Goal: Task Accomplishment & Management: Manage account settings

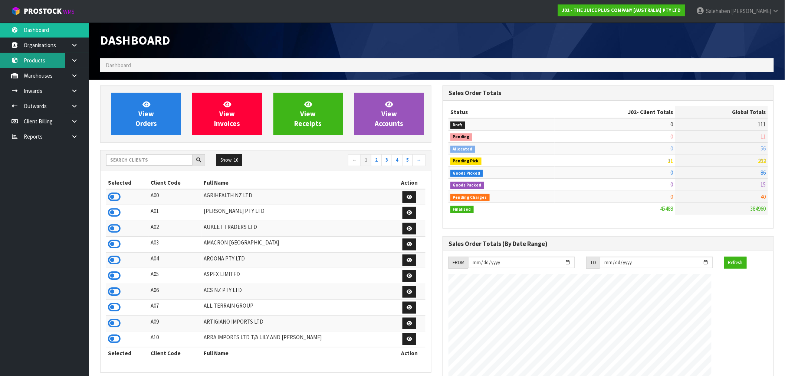
scroll to position [562, 343]
click at [169, 161] on input "text" at bounding box center [149, 160] width 86 height 12
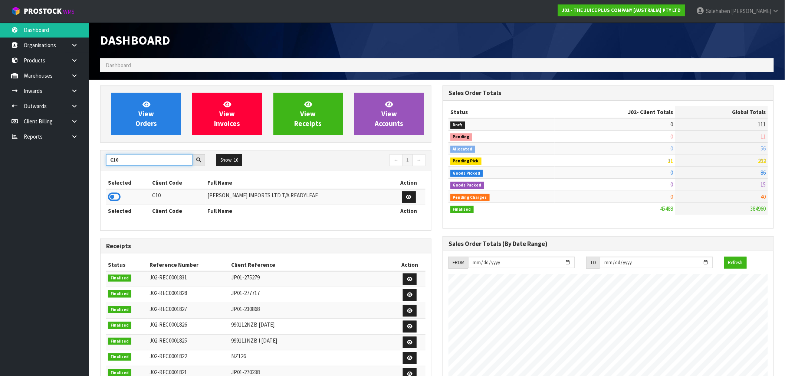
type input "C10"
drag, startPoint x: 124, startPoint y: 163, endPoint x: 88, endPoint y: 163, distance: 36.0
click at [86, 163] on body "Toggle navigation ProStock WMS J02 - THE JUICE PLUS COMPANY [AUSTRALIA] PTY LTD…" at bounding box center [392, 188] width 785 height 376
type input "LIFE"
click at [111, 194] on icon at bounding box center [114, 196] width 13 height 11
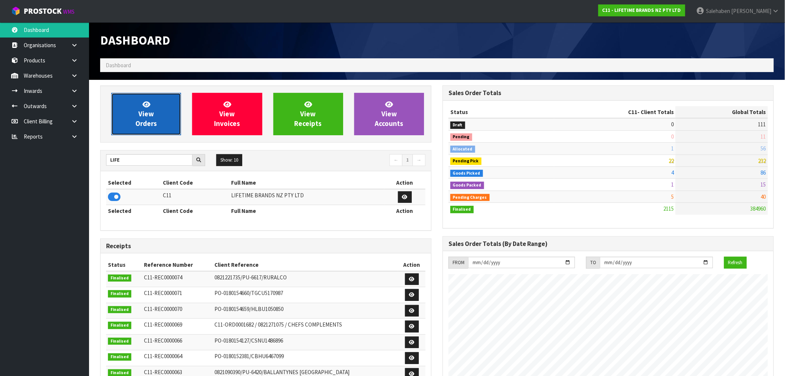
click at [172, 113] on link "View Orders" at bounding box center [146, 114] width 70 height 42
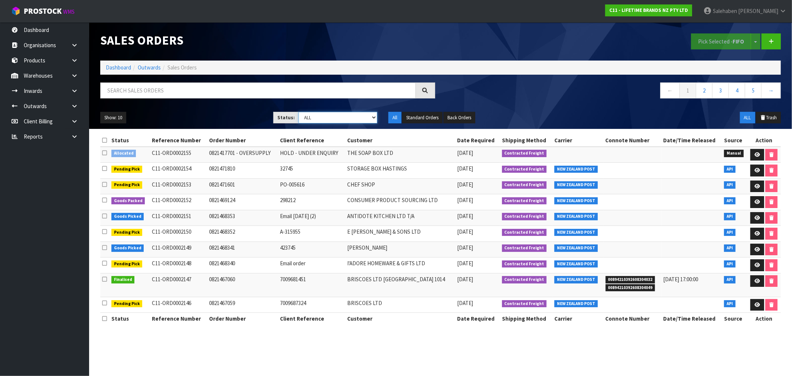
click at [325, 117] on select "Draft Pending Allocated Pending Pick Goods Picked Goods Packed Pending Charges …" at bounding box center [337, 118] width 79 height 12
select select "string:9"
click at [298, 112] on select "Draft Pending Allocated Pending Pick Goods Picked Goods Packed Pending Charges …" at bounding box center [337, 118] width 79 height 12
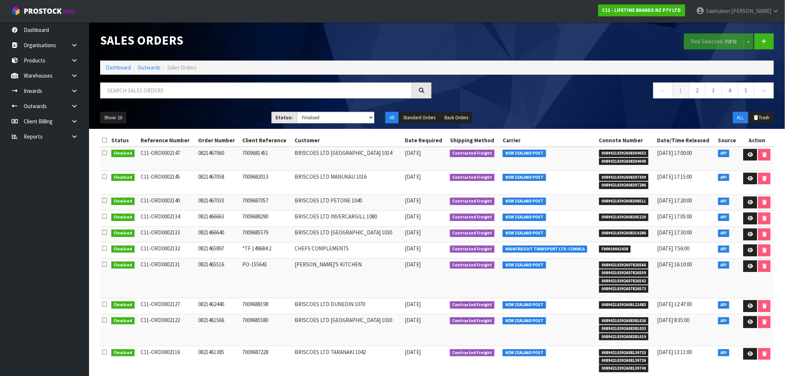
click at [123, 63] on ol "Dashboard Outwards Sales Orders" at bounding box center [437, 67] width 674 height 14
click at [123, 65] on link "Dashboard" at bounding box center [118, 67] width 25 height 7
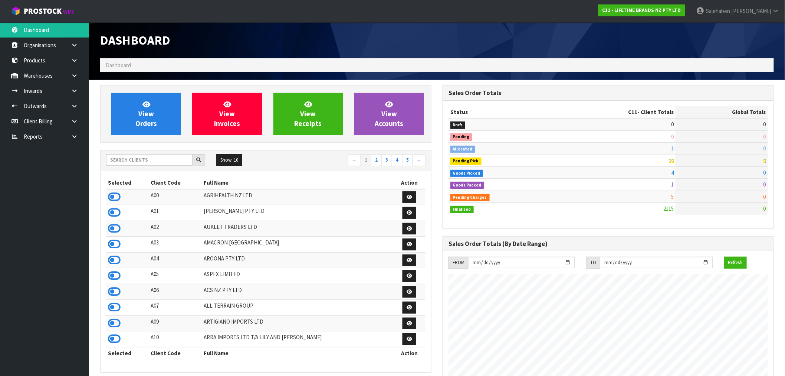
scroll to position [562, 343]
click at [154, 124] on span "View Orders" at bounding box center [146, 114] width 22 height 28
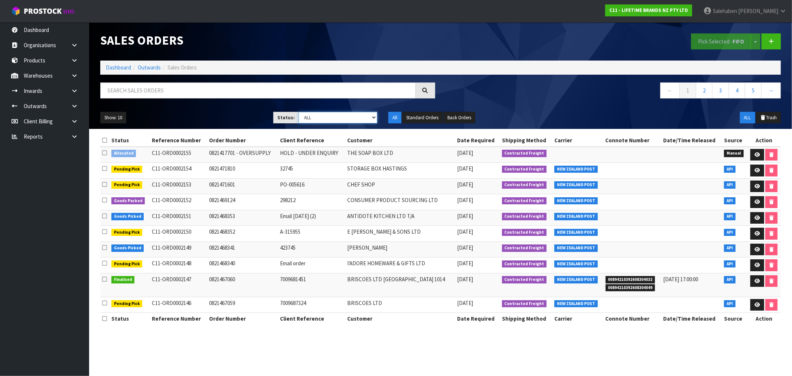
click at [320, 121] on select "Draft Pending Allocated Pending Pick Goods Picked Goods Packed Pending Charges …" at bounding box center [337, 118] width 79 height 12
click at [298, 112] on select "Draft Pending Allocated Pending Pick Goods Picked Goods Packed Pending Charges …" at bounding box center [337, 118] width 79 height 12
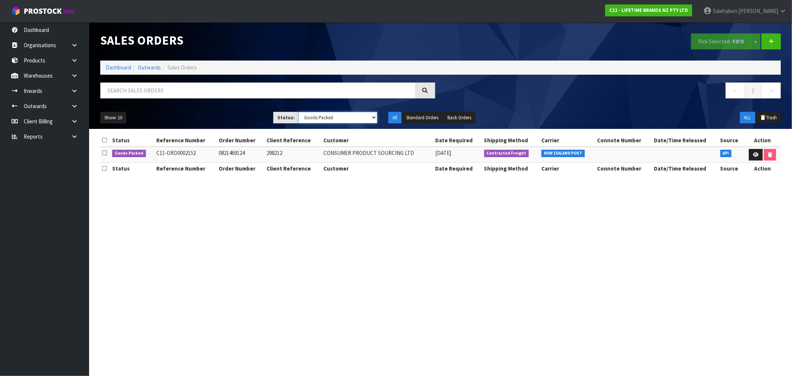
click at [335, 119] on select "Draft Pending Allocated Pending Pick Goods Picked Goods Packed Pending Charges …" at bounding box center [337, 118] width 79 height 12
select select "string:6"
click at [298, 112] on select "Draft Pending Allocated Pending Pick Goods Picked Goods Packed Pending Charges …" at bounding box center [337, 118] width 79 height 12
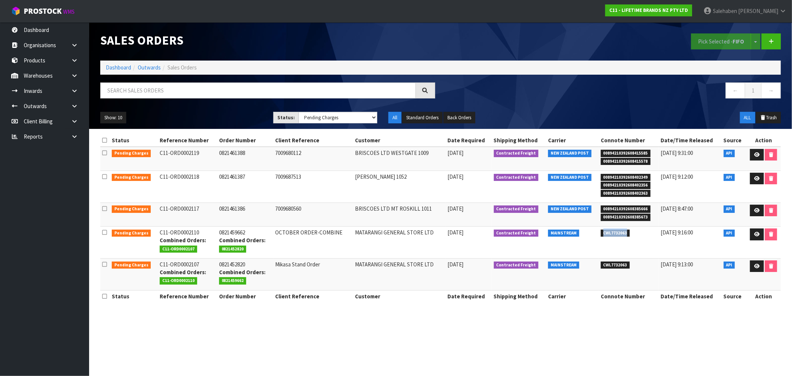
drag, startPoint x: 630, startPoint y: 233, endPoint x: 596, endPoint y: 235, distance: 34.2
click at [386, 235] on tr "Pending Charges C11-ORD0002110 Combined Orders: C11-ORD0002107 0821459662 Combi…" at bounding box center [440, 242] width 680 height 32
copy tr "CWL7732063"
click at [386, 232] on icon at bounding box center [757, 234] width 6 height 5
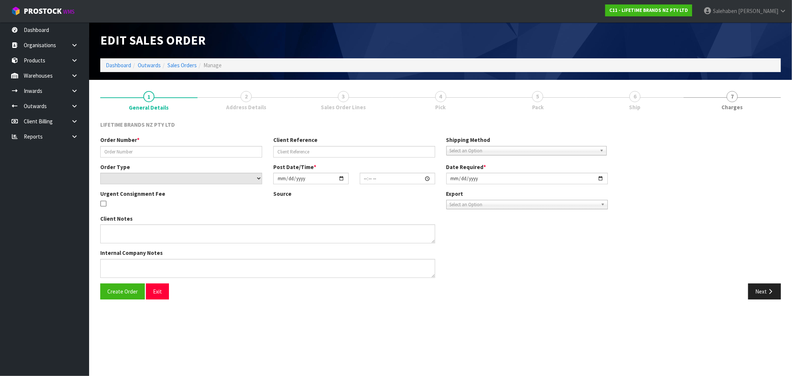
type input "0821459662"
type input "OCTOBER ORDER-COMBINE"
select select "number:0"
type input "2025-10-05"
type input "18:29:31.000"
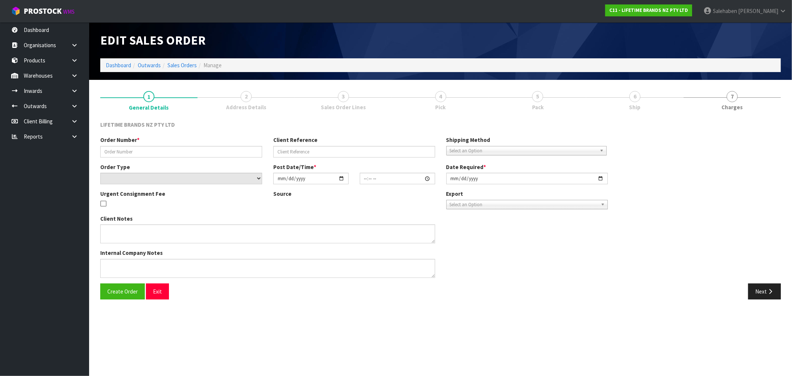
type input "2025-10-06"
type textarea "COMBINE WITH PICK 2107"
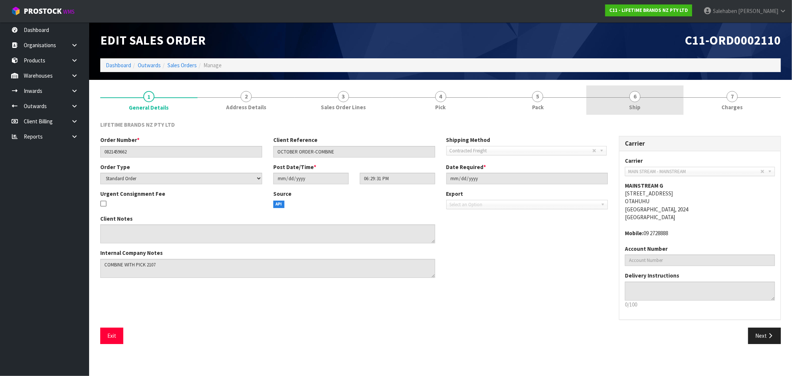
click at [386, 106] on span "Ship" at bounding box center [635, 107] width 12 height 8
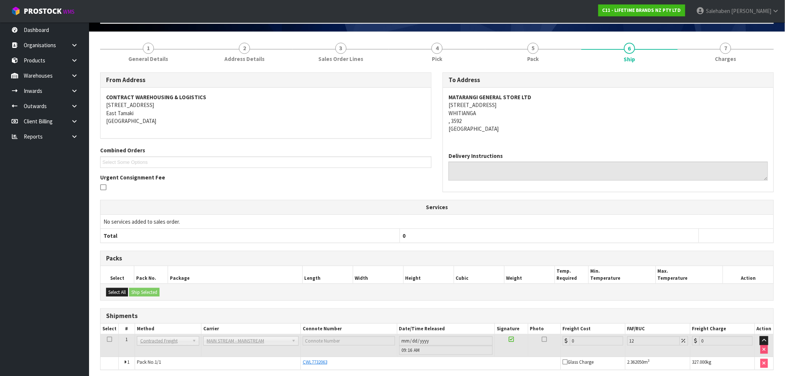
scroll to position [77, 0]
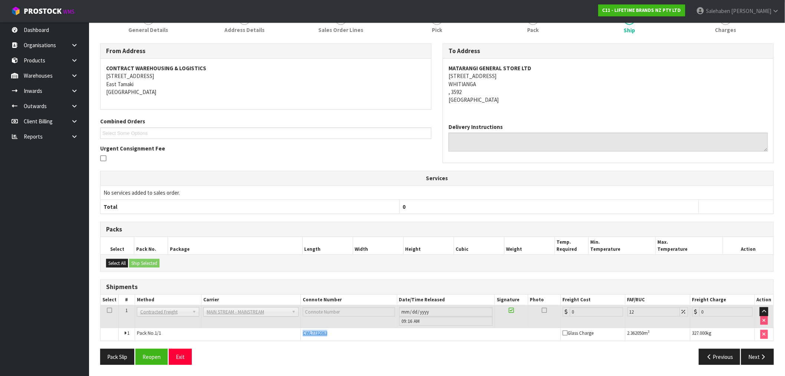
drag, startPoint x: 332, startPoint y: 335, endPoint x: 299, endPoint y: 335, distance: 32.3
click at [299, 335] on tr "1 Pack No. 1/1 CWL7732063 Glass Charge 2.362050 m 3 327.000 kg" at bounding box center [437, 334] width 673 height 13
copy tr "CWL7732063"
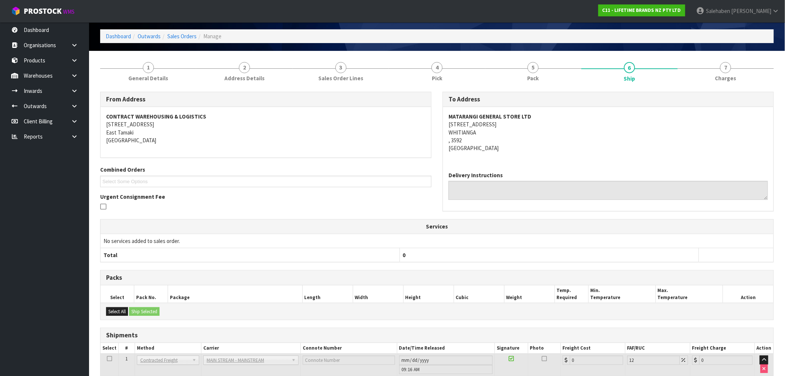
scroll to position [0, 0]
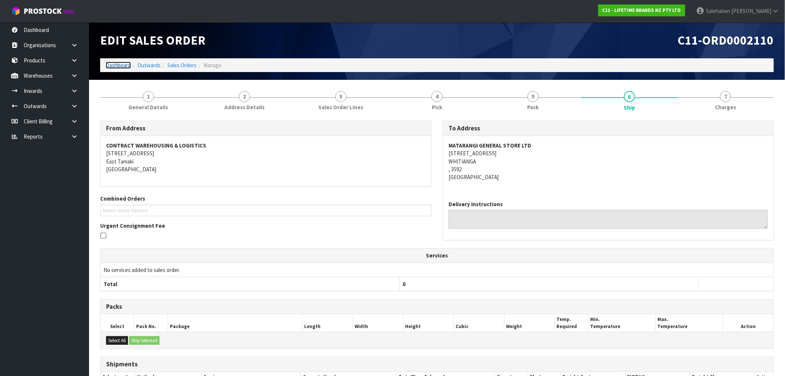
click at [109, 64] on link "Dashboard" at bounding box center [118, 65] width 25 height 7
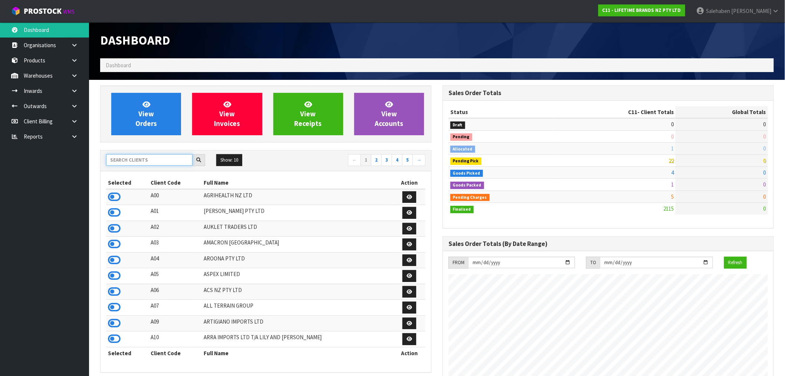
scroll to position [562, 343]
click at [135, 155] on input "text" at bounding box center [149, 160] width 86 height 12
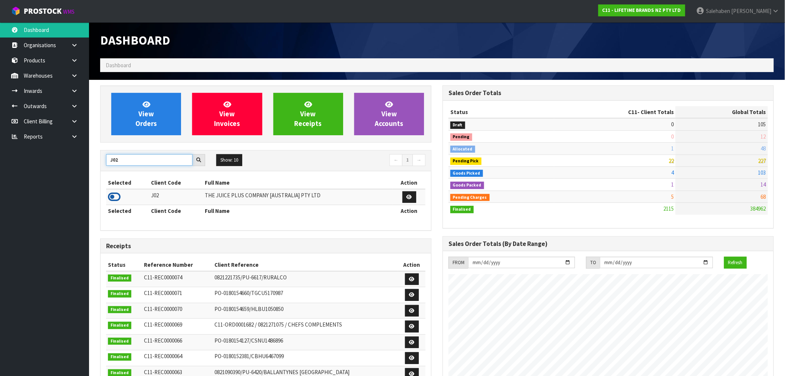
type input "J02"
click at [114, 199] on icon at bounding box center [114, 196] width 13 height 11
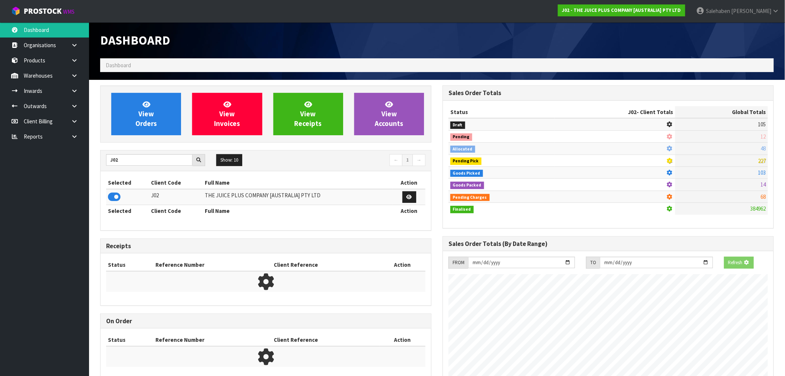
scroll to position [370639, 370759]
click at [184, 96] on div "View Orders" at bounding box center [146, 114] width 81 height 42
click at [156, 115] on link "View Orders" at bounding box center [146, 114] width 70 height 42
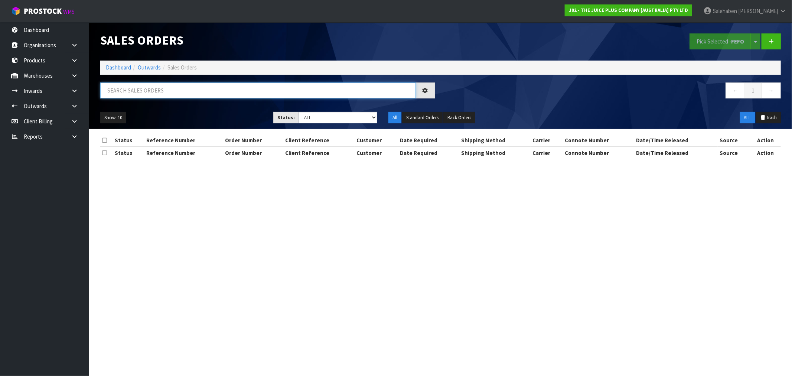
click at [213, 87] on input "text" at bounding box center [257, 90] width 315 height 16
paste input "MAREE REID"
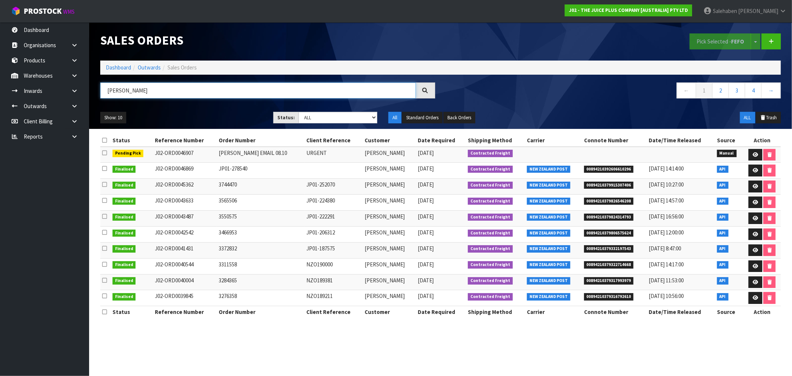
type input "MAREE REID"
click at [111, 68] on link "Dashboard" at bounding box center [118, 67] width 25 height 7
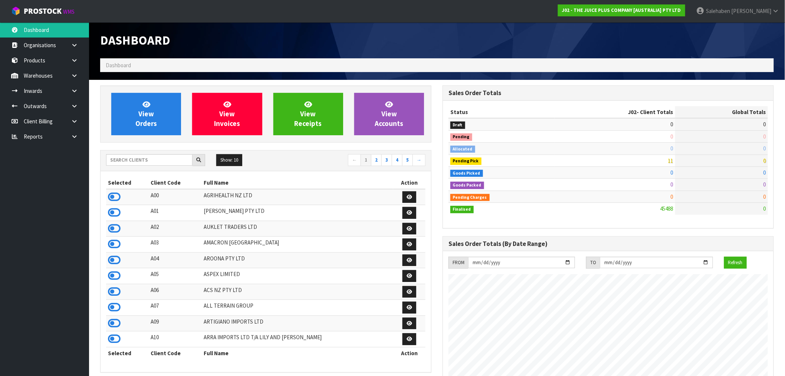
scroll to position [562, 343]
click at [127, 160] on input "text" at bounding box center [149, 160] width 86 height 12
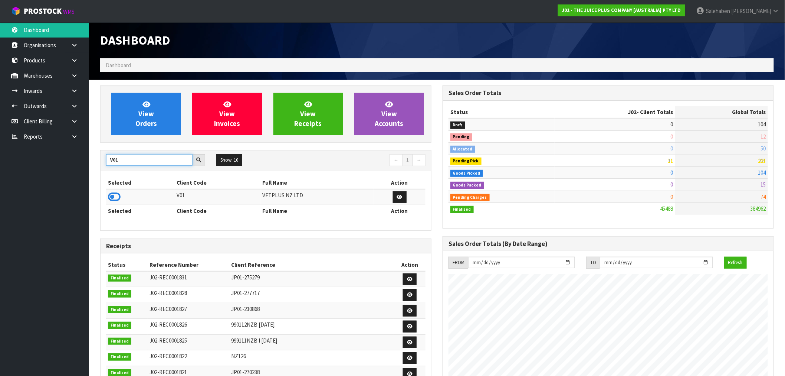
type input "V01"
click at [139, 160] on input "V01" at bounding box center [149, 160] width 86 height 12
drag, startPoint x: 127, startPoint y: 160, endPoint x: 106, endPoint y: 162, distance: 21.3
click at [106, 162] on input "V01" at bounding box center [149, 160] width 86 height 12
type input "K01"
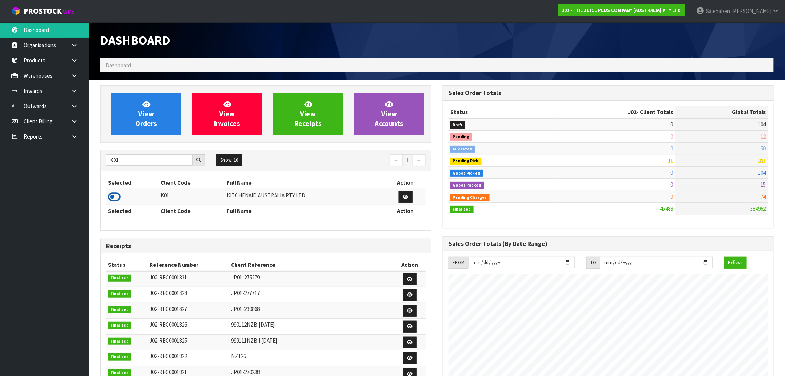
click at [114, 196] on icon at bounding box center [114, 196] width 13 height 11
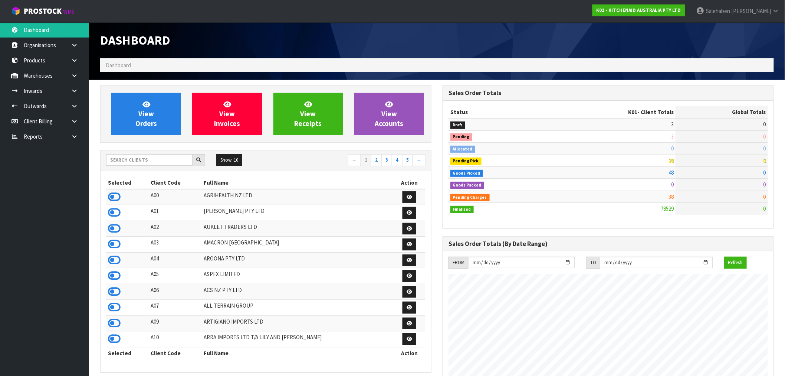
scroll to position [562, 343]
click at [127, 163] on input "text" at bounding box center [149, 160] width 86 height 12
type input "K01"
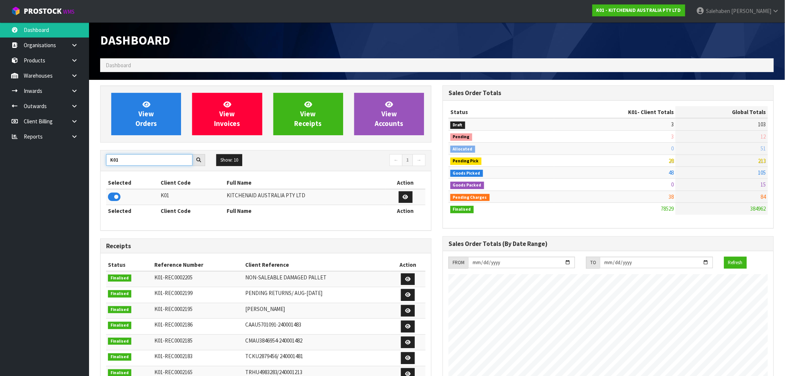
drag, startPoint x: 119, startPoint y: 160, endPoint x: 81, endPoint y: 173, distance: 40.5
click at [81, 173] on body "Toggle navigation ProStock WMS K01 - KITCHENAID AUSTRALIA PTY LTD [PERSON_NAME]…" at bounding box center [392, 188] width 785 height 376
click at [114, 197] on icon at bounding box center [114, 196] width 13 height 11
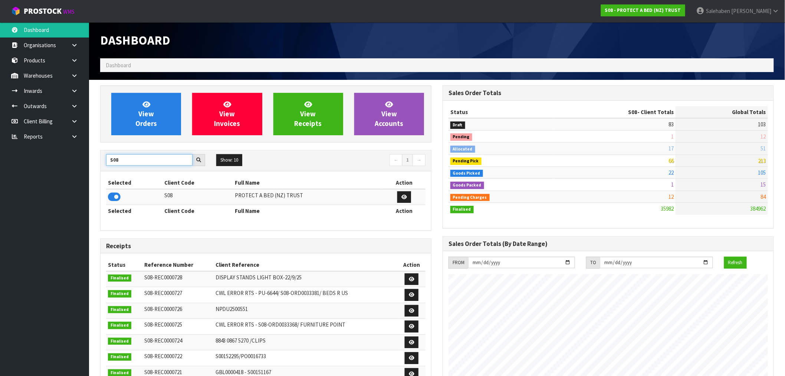
drag, startPoint x: 120, startPoint y: 161, endPoint x: 101, endPoint y: 161, distance: 19.7
click at [101, 161] on div "S08" at bounding box center [156, 160] width 110 height 12
type input "C11"
click at [114, 196] on icon at bounding box center [114, 196] width 13 height 11
drag, startPoint x: 120, startPoint y: 161, endPoint x: 98, endPoint y: 169, distance: 23.0
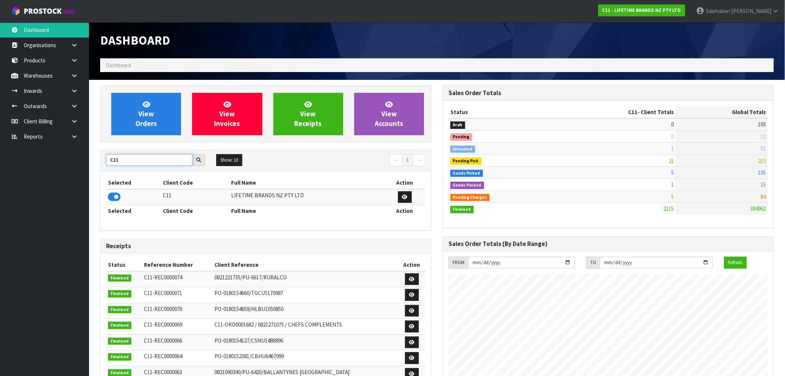
click at [98, 169] on div "View Orders View Invoices View Receipts View Accounts C11 Show: 10 5 10 25 50 ←…" at bounding box center [266, 300] width 343 height 431
click at [118, 199] on icon at bounding box center [114, 196] width 13 height 11
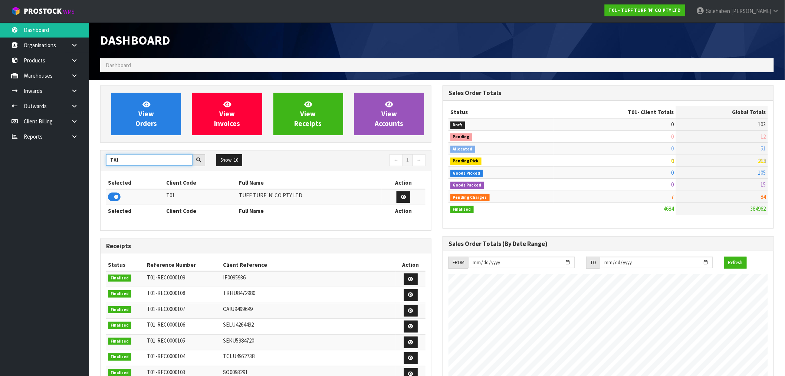
drag, startPoint x: 124, startPoint y: 159, endPoint x: 81, endPoint y: 168, distance: 44.0
click at [92, 166] on section "View Orders View Invoices View Receipts View Accounts T01 Show: 10 5 10 25 50 ←…" at bounding box center [437, 367] width 696 height 574
type input "Y01"
click at [114, 198] on icon at bounding box center [114, 196] width 13 height 11
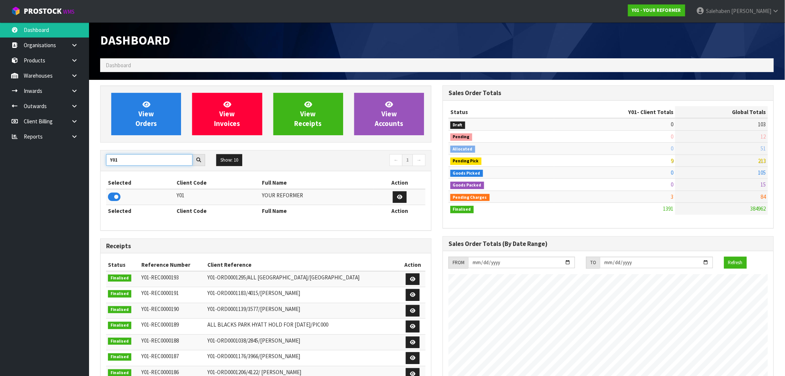
click at [91, 170] on section "View Orders View Invoices View Receipts View Accounts Y01 Show: 10 5 10 25 50 ←…" at bounding box center [437, 367] width 696 height 574
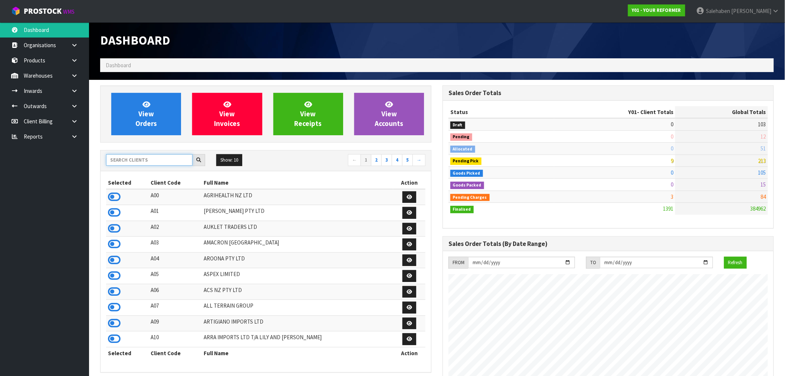
click at [145, 163] on input "text" at bounding box center [149, 160] width 86 height 12
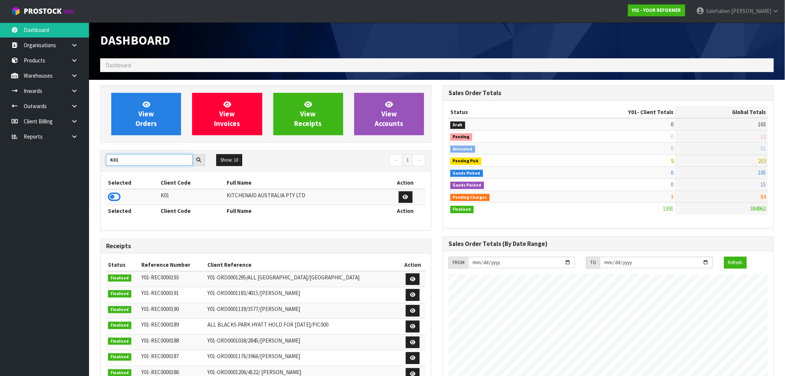
type input "K01"
click at [112, 195] on icon at bounding box center [114, 196] width 13 height 11
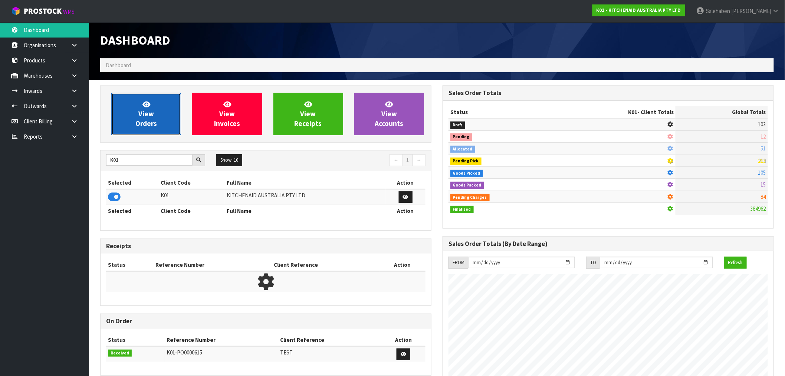
click at [144, 114] on span "View Orders" at bounding box center [146, 114] width 22 height 28
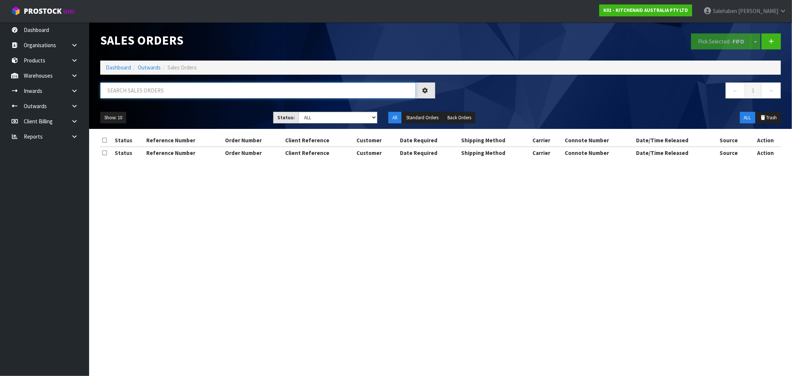
click at [147, 91] on input "text" at bounding box center [257, 90] width 315 height 16
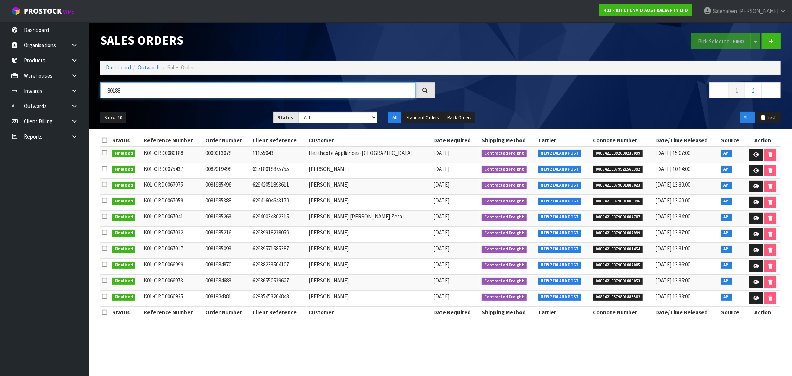
type input "80188"
click at [119, 68] on link "Dashboard" at bounding box center [118, 67] width 25 height 7
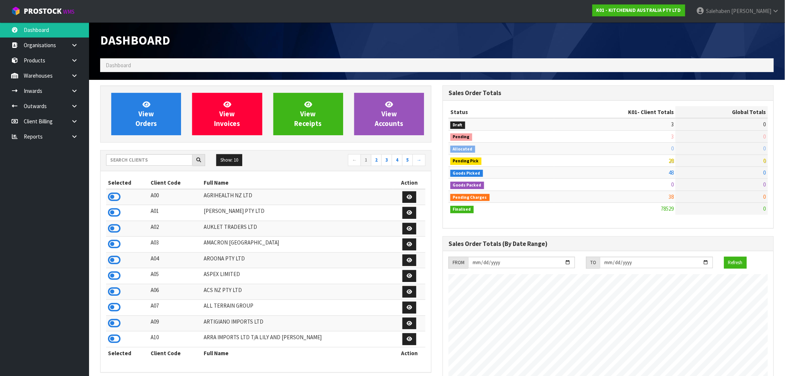
scroll to position [562, 343]
click at [158, 161] on input "text" at bounding box center [149, 160] width 86 height 12
click at [153, 118] on span "View Orders" at bounding box center [146, 114] width 22 height 28
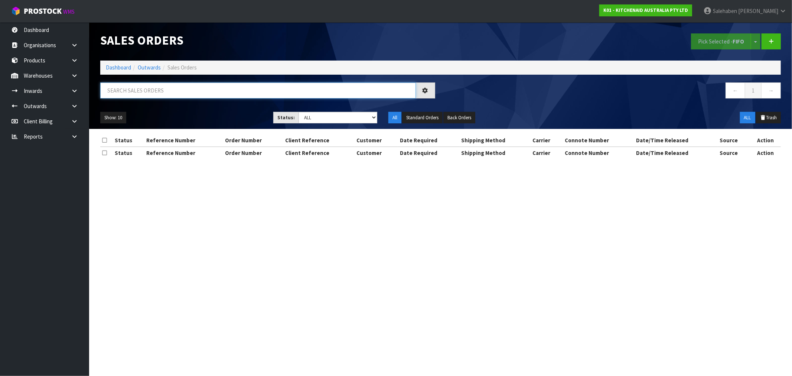
click at [174, 90] on input "text" at bounding box center [257, 90] width 315 height 16
paste input "FWM58819649"
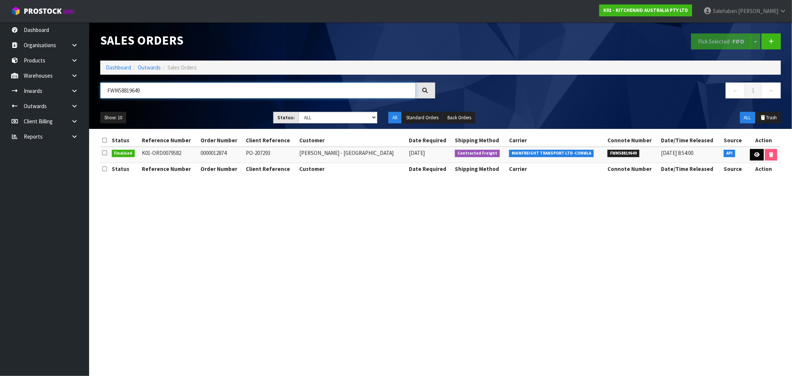
type input "FWM58819649"
click at [754, 154] on icon at bounding box center [757, 154] width 6 height 5
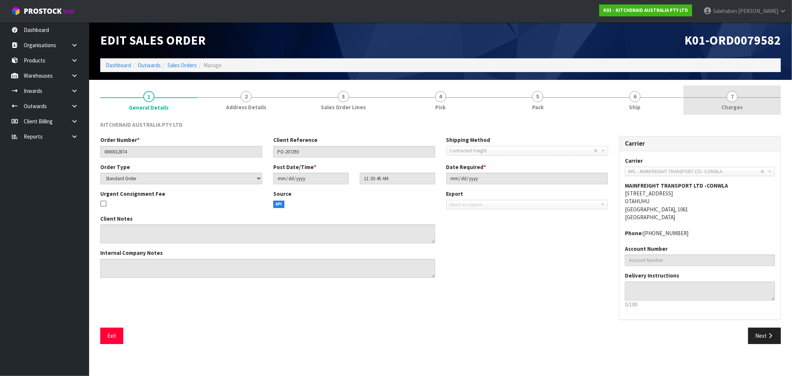
click at [728, 106] on span "Charges" at bounding box center [731, 107] width 21 height 8
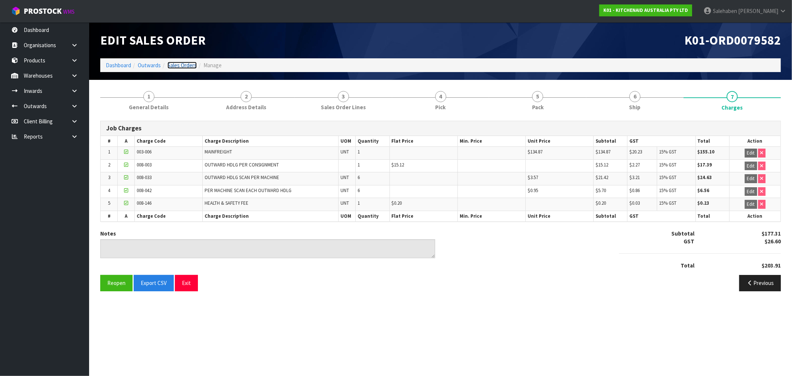
drag, startPoint x: 184, startPoint y: 63, endPoint x: 179, endPoint y: 71, distance: 8.9
click at [184, 63] on link "Sales Orders" at bounding box center [181, 65] width 29 height 7
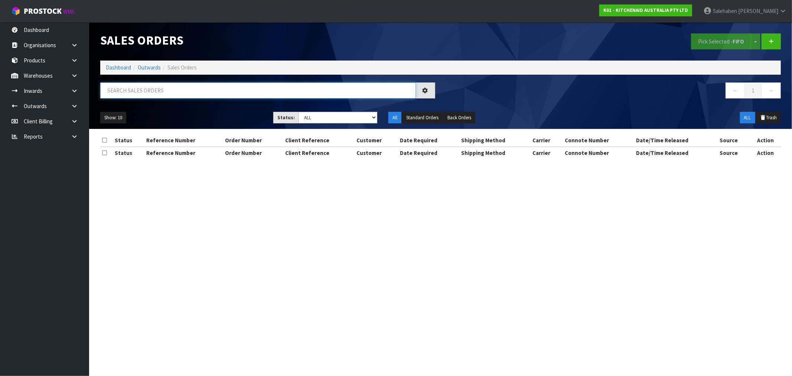
click at [151, 92] on input "text" at bounding box center [257, 90] width 315 height 16
paste input "FWM58817091"
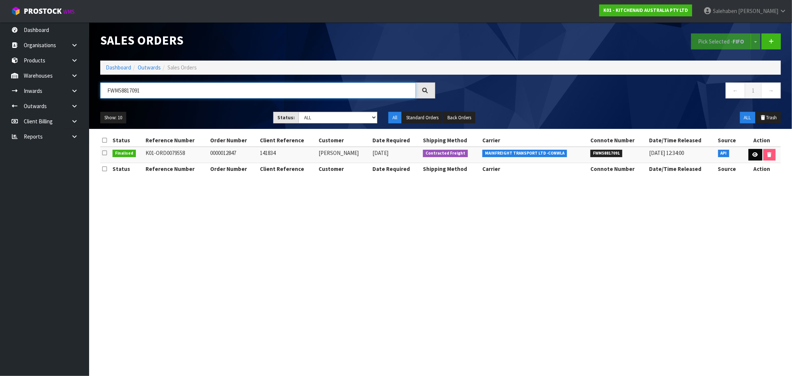
type input "FWM58817091"
click at [756, 156] on icon at bounding box center [755, 154] width 6 height 5
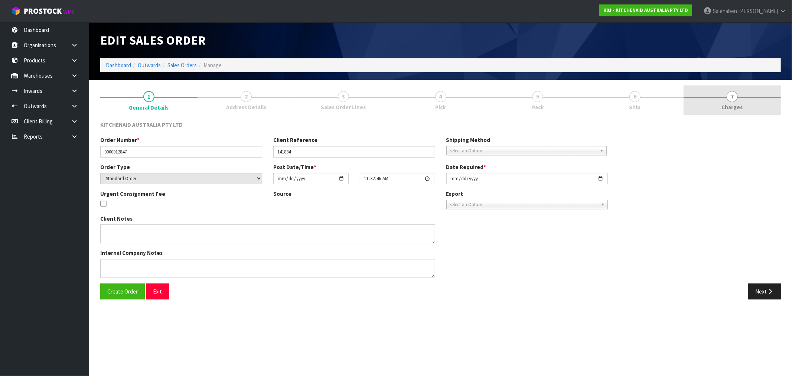
click at [730, 102] on link "7 [GEOGRAPHIC_DATA]" at bounding box center [731, 99] width 97 height 29
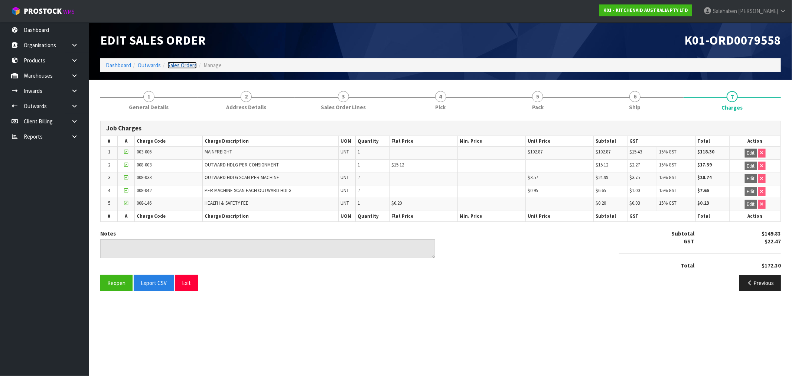
click at [183, 65] on link "Sales Orders" at bounding box center [181, 65] width 29 height 7
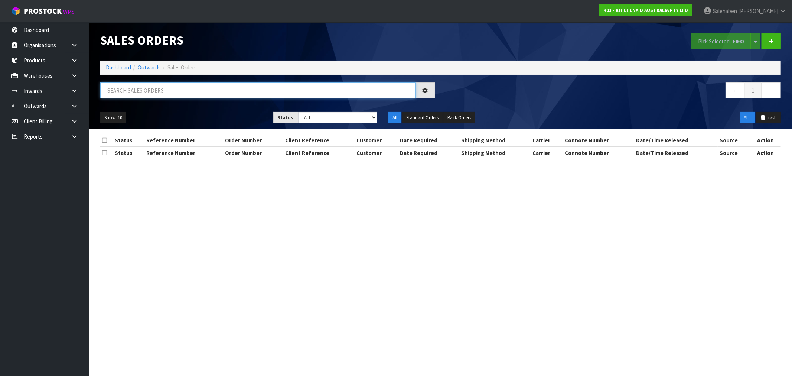
click at [178, 89] on input "text" at bounding box center [257, 90] width 315 height 16
paste input "FWM58816910"
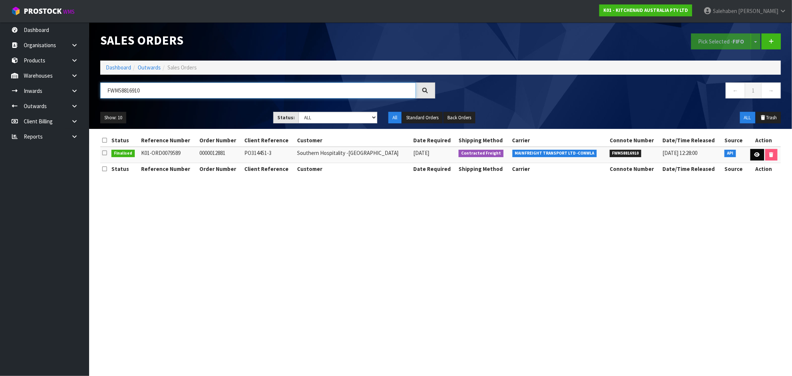
type input "FWM58816910"
click at [755, 155] on icon at bounding box center [757, 154] width 6 height 5
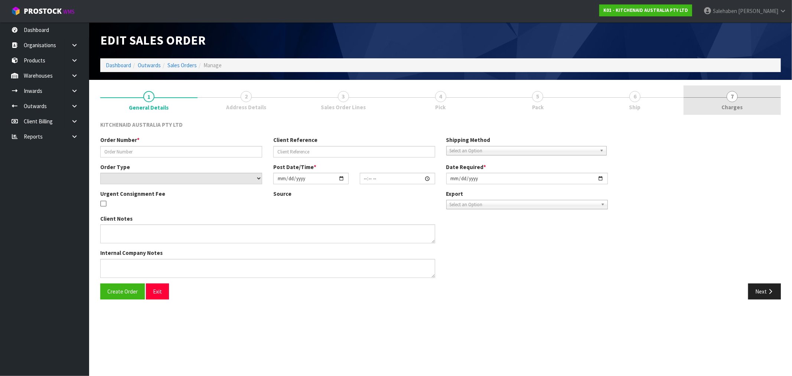
type input "0000012881"
type input "PO314451-3"
select select "number:0"
type input "[DATE]"
type input "11:33:57.000"
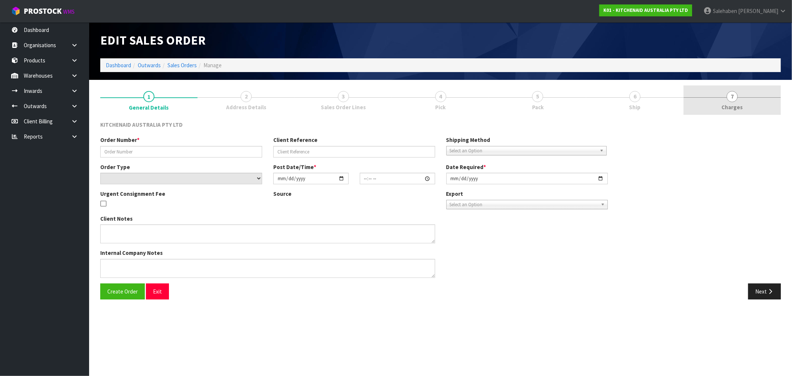
type input "[DATE]"
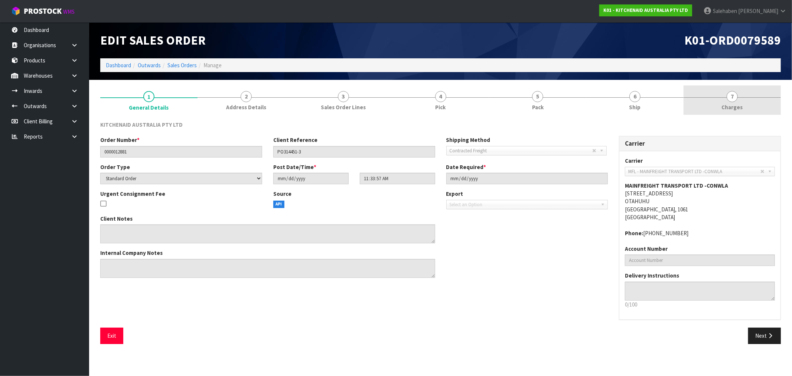
click at [737, 104] on span "Charges" at bounding box center [731, 107] width 21 height 8
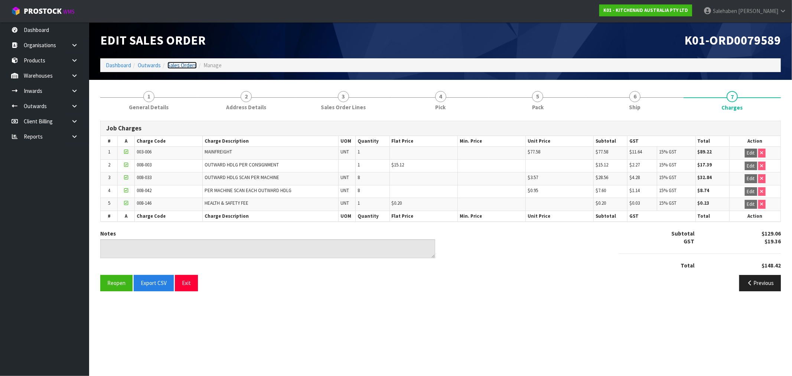
click at [189, 65] on link "Sales Orders" at bounding box center [181, 65] width 29 height 7
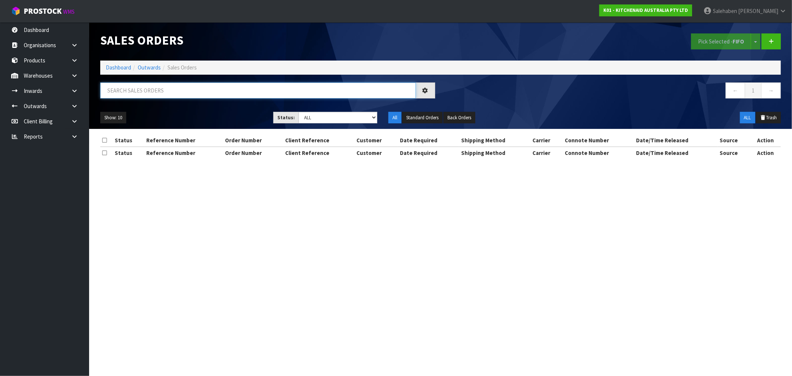
click at [195, 91] on input "text" at bounding box center [257, 90] width 315 height 16
paste input "FWM58816714"
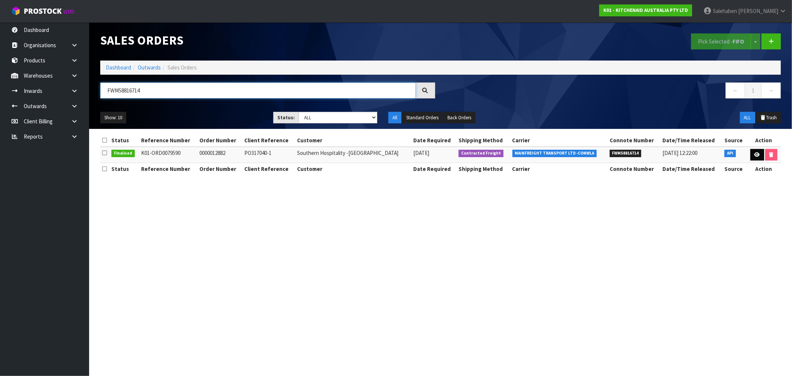
type input "FWM58816714"
click at [754, 153] on icon at bounding box center [757, 154] width 6 height 5
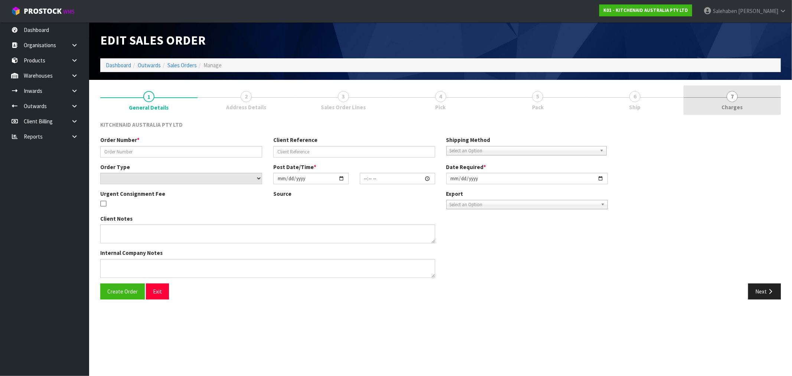
type input "0000012882"
type input "PO317040-1"
select select "number:0"
type input "[DATE]"
type input "11:33:58.000"
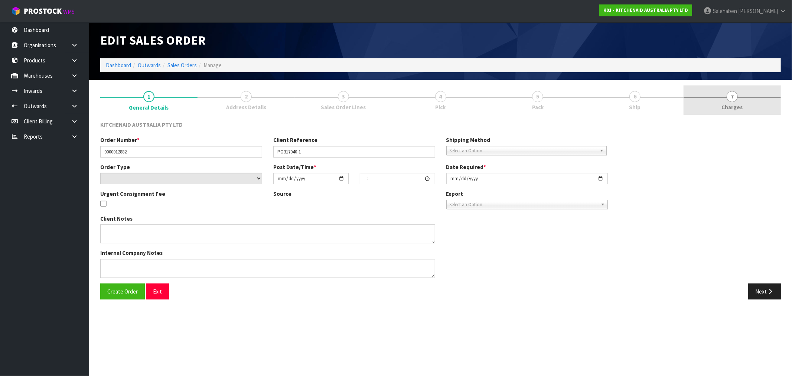
type input "[DATE]"
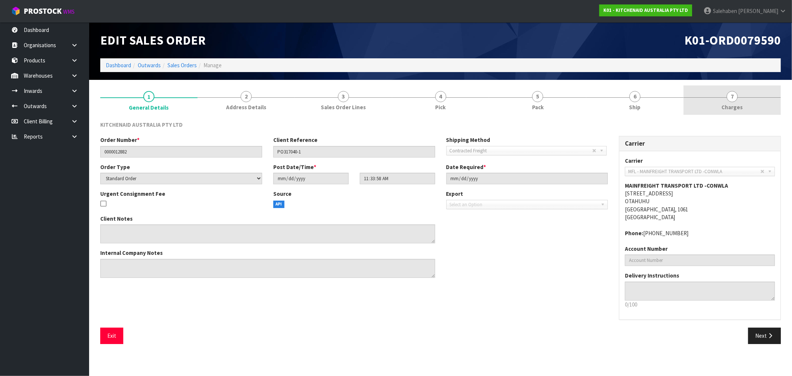
click at [726, 104] on span "Charges" at bounding box center [731, 107] width 21 height 8
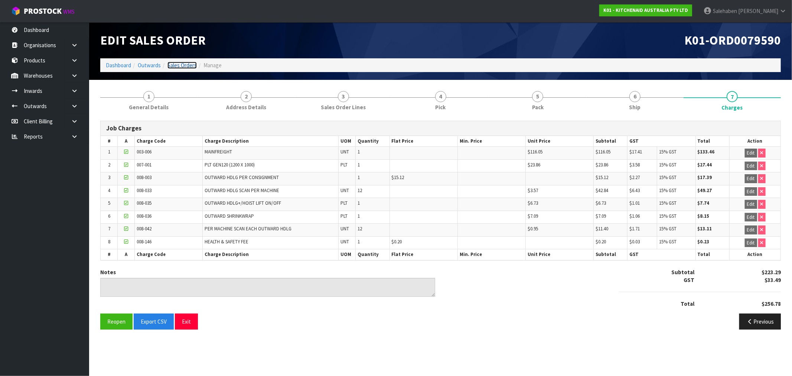
click at [187, 62] on link "Sales Orders" at bounding box center [181, 65] width 29 height 7
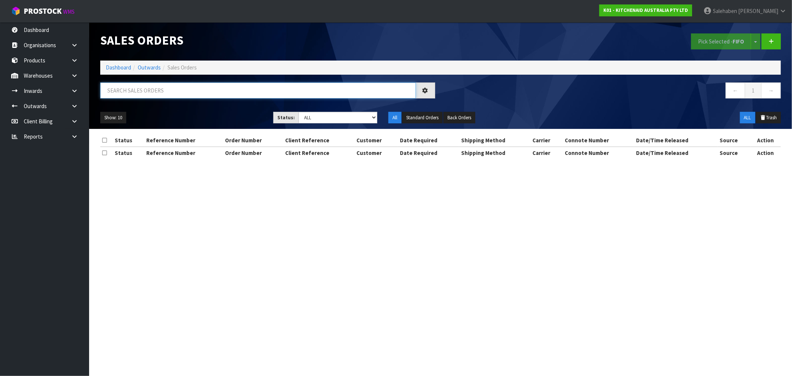
click at [166, 93] on input "text" at bounding box center [257, 90] width 315 height 16
paste input "FWM58822390"
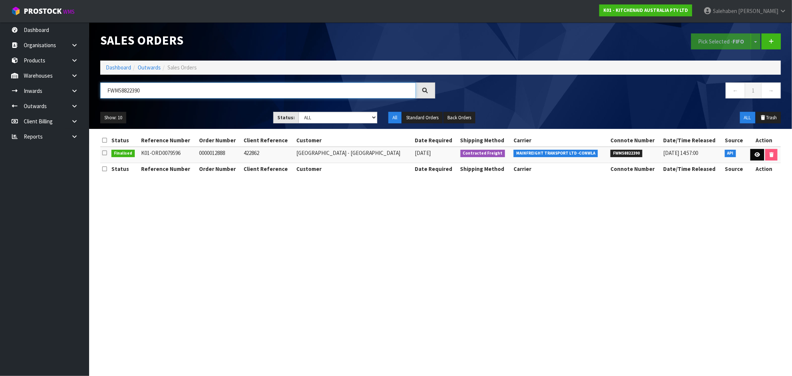
type input "FWM58822390"
click at [754, 153] on icon at bounding box center [757, 154] width 6 height 5
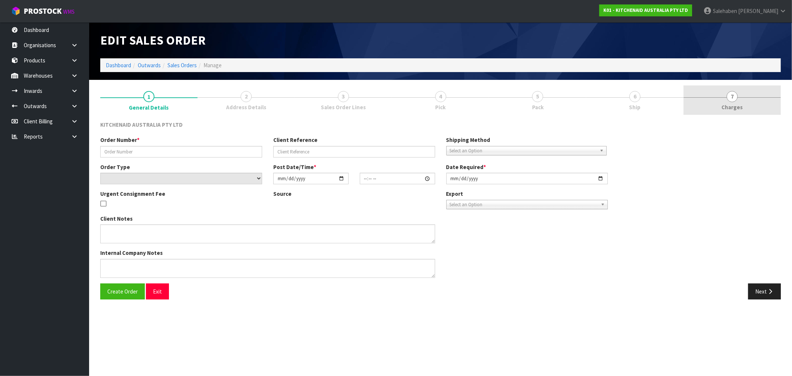
type input "0000012888"
type input "422862"
select select "number:0"
type input "[DATE]"
type input "11:34:11.000"
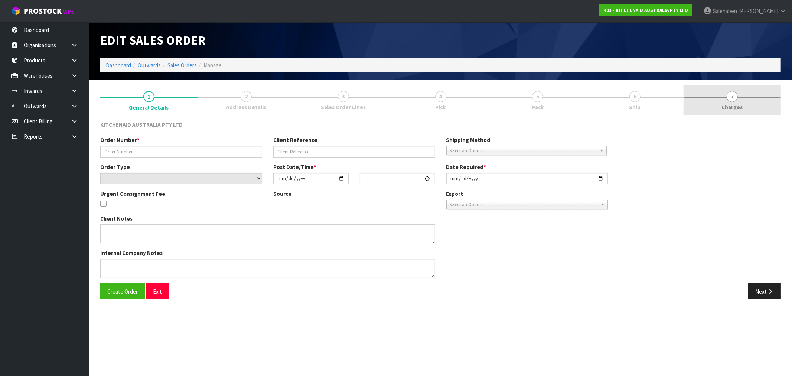
type input "[DATE]"
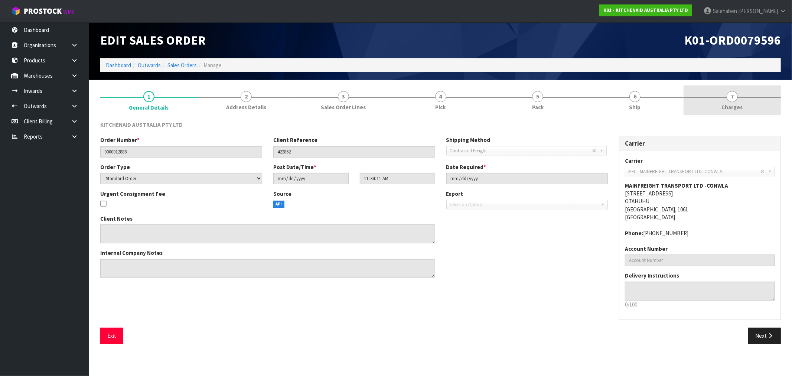
click at [730, 103] on span "Charges" at bounding box center [731, 107] width 21 height 8
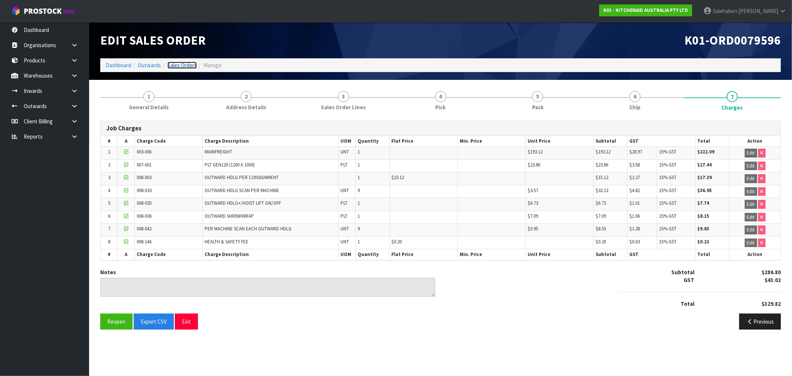
click at [187, 62] on link "Sales Orders" at bounding box center [181, 65] width 29 height 7
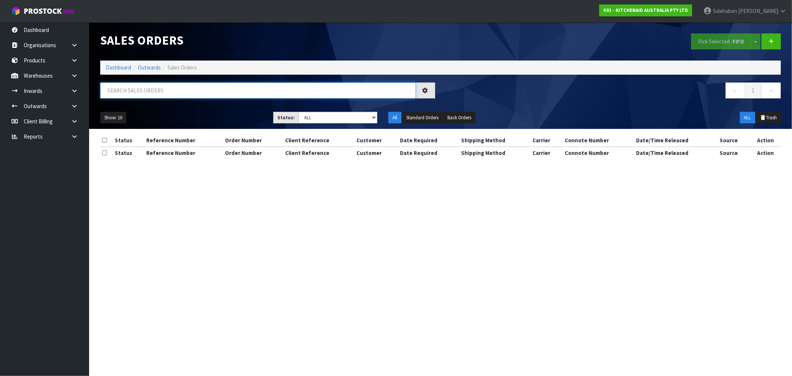
click at [165, 95] on input "text" at bounding box center [257, 90] width 315 height 16
paste input "FWM58817131"
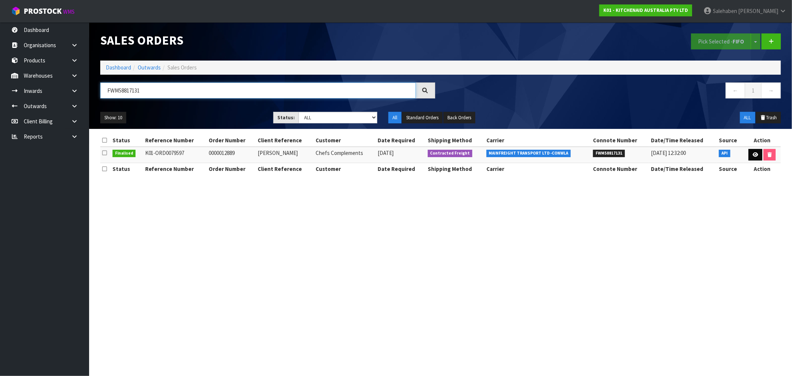
type input "FWM58817131"
click at [752, 154] on icon at bounding box center [755, 154] width 6 height 5
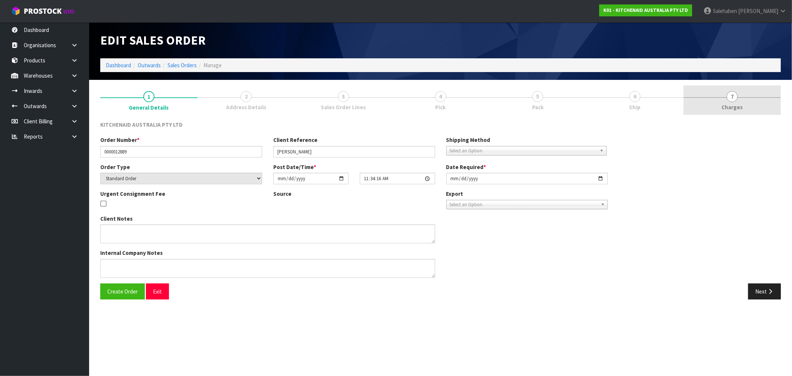
click at [740, 104] on span "Charges" at bounding box center [731, 107] width 21 height 8
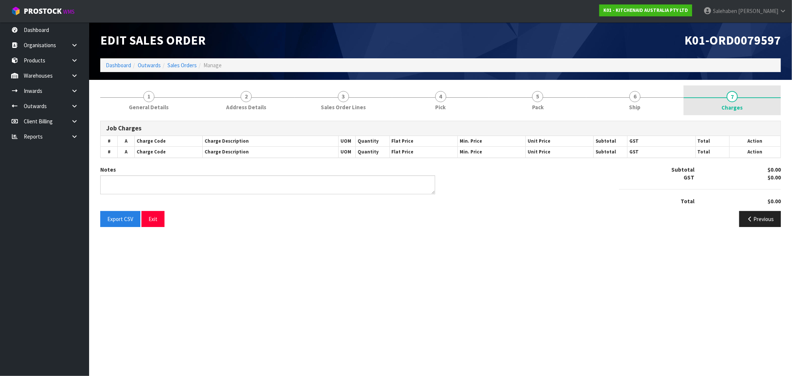
click at [737, 104] on span "Charges" at bounding box center [731, 108] width 21 height 8
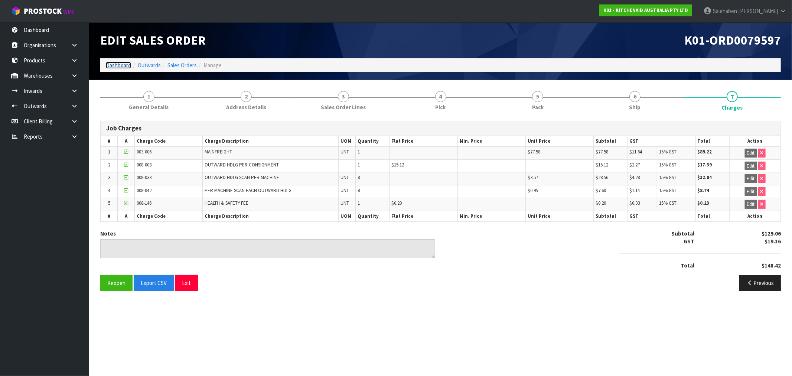
click at [118, 62] on link "Dashboard" at bounding box center [118, 65] width 25 height 7
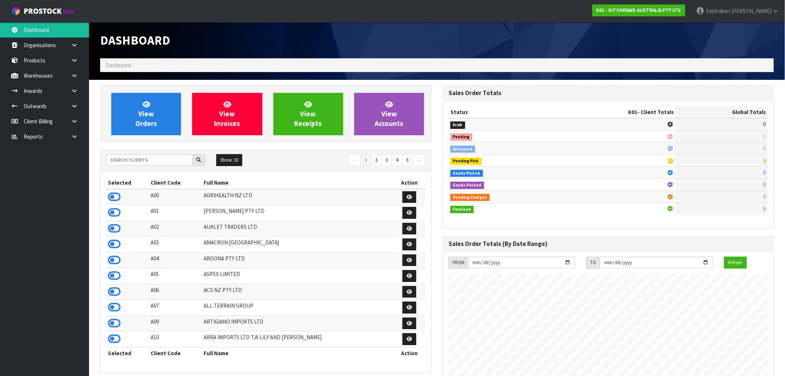
scroll to position [463, 343]
click at [127, 160] on input "text" at bounding box center [149, 160] width 86 height 12
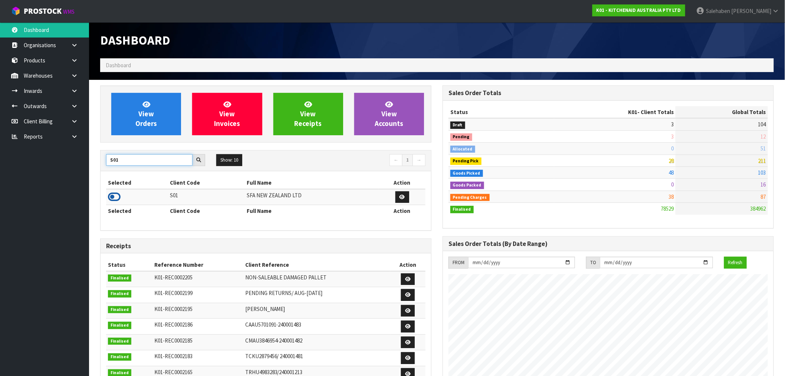
type input "S01"
click at [114, 196] on icon at bounding box center [114, 196] width 13 height 11
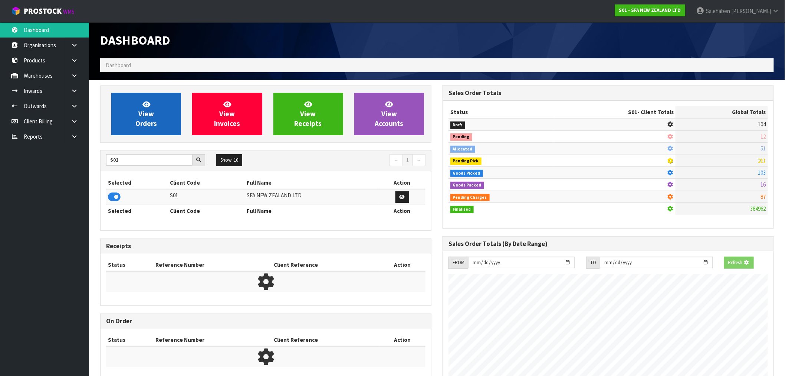
scroll to position [463, 343]
click at [139, 124] on span "View Orders" at bounding box center [146, 114] width 22 height 28
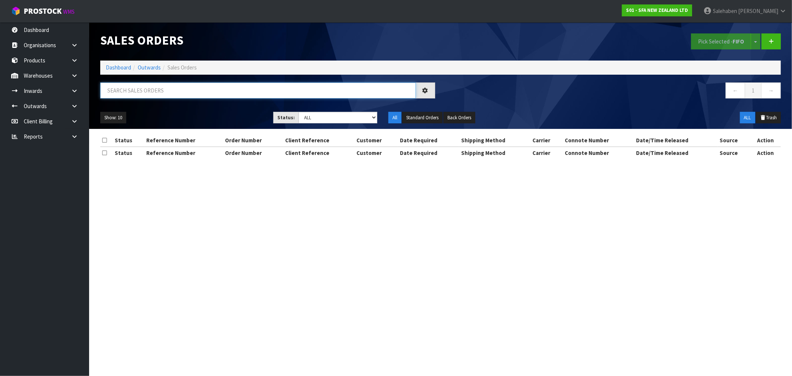
click at [183, 92] on input "text" at bounding box center [257, 90] width 315 height 16
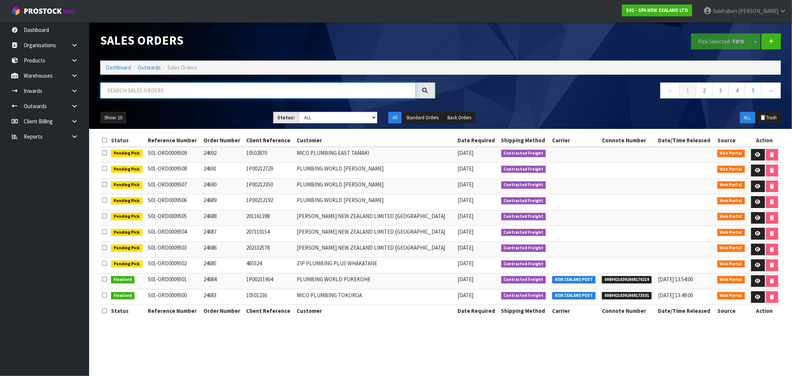
paste input "FWM58839960"
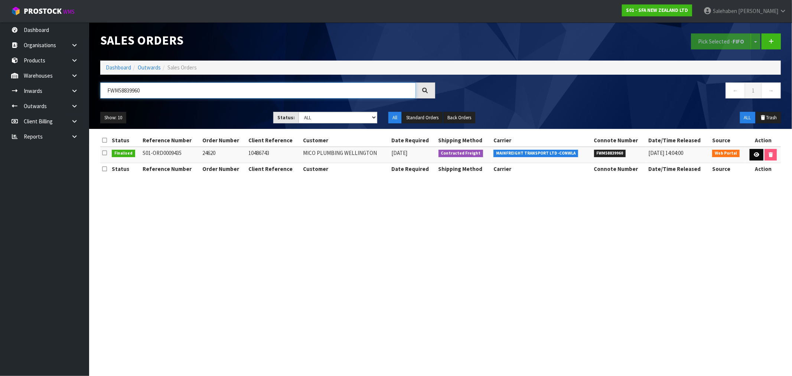
type input "FWM58839960"
click at [754, 154] on icon at bounding box center [756, 154] width 6 height 5
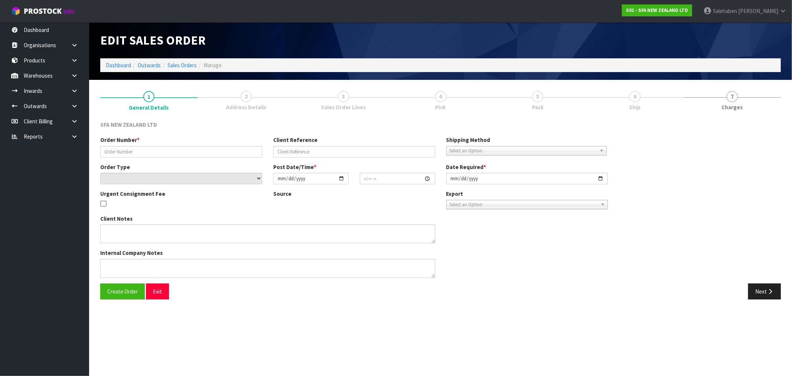
type input "24620"
type input "10486743"
select select "number:0"
type input "[DATE]"
type input "09:34:00.000"
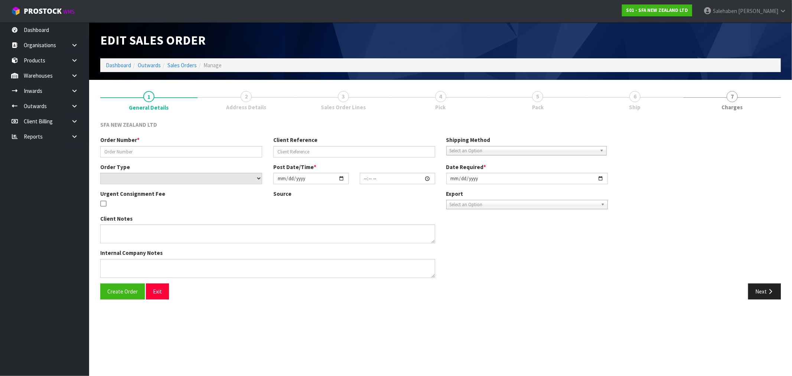
type input "[DATE]"
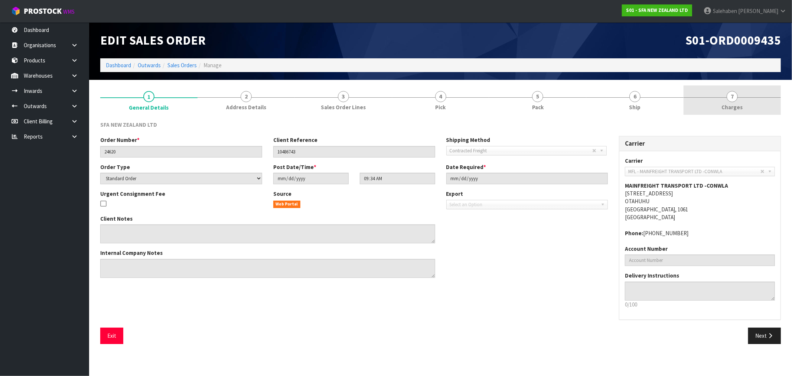
click at [737, 106] on span "Charges" at bounding box center [731, 107] width 21 height 8
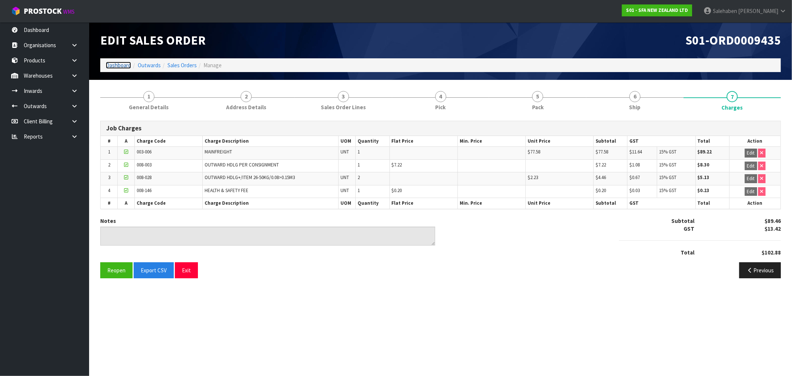
click at [120, 64] on link "Dashboard" at bounding box center [118, 65] width 25 height 7
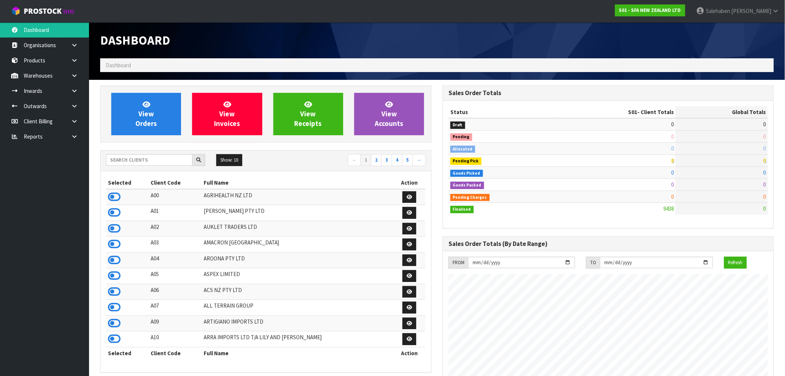
scroll to position [562, 343]
click at [147, 161] on input "text" at bounding box center [149, 160] width 86 height 12
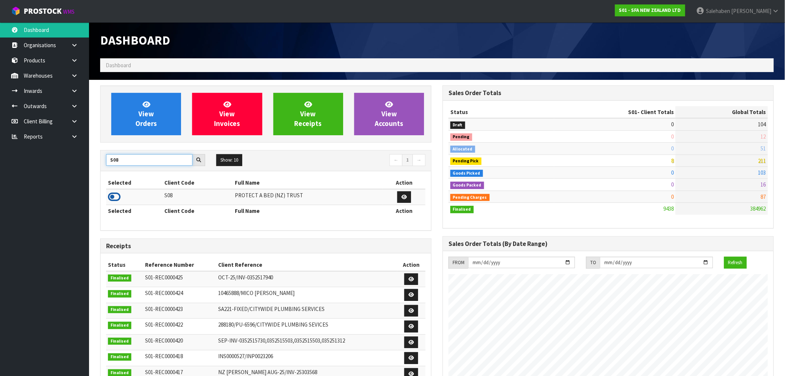
type input "S08"
click at [118, 197] on icon at bounding box center [114, 196] width 13 height 11
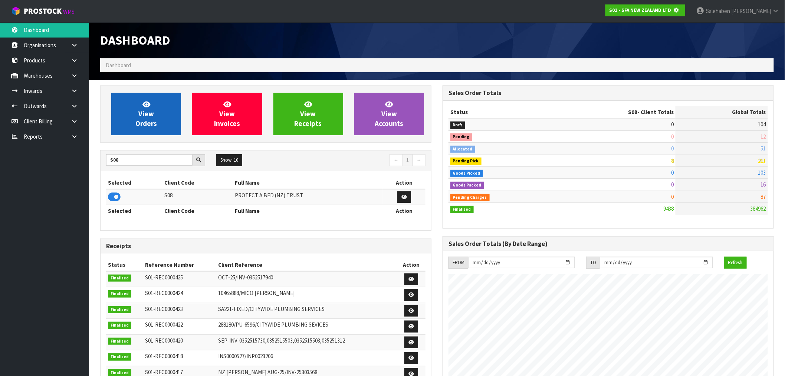
scroll to position [370639, 370759]
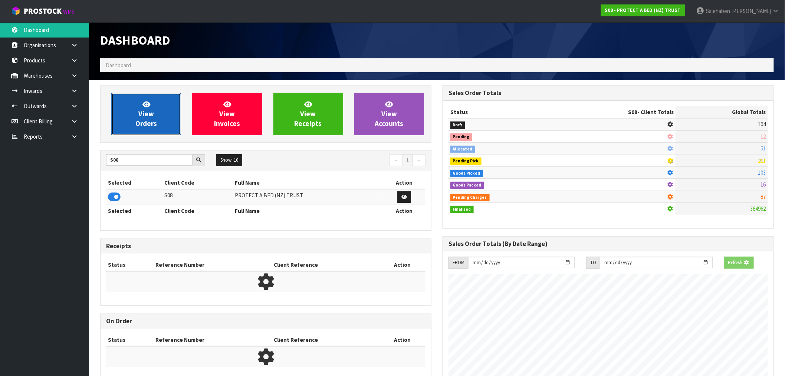
click at [148, 131] on link "View Orders" at bounding box center [146, 114] width 70 height 42
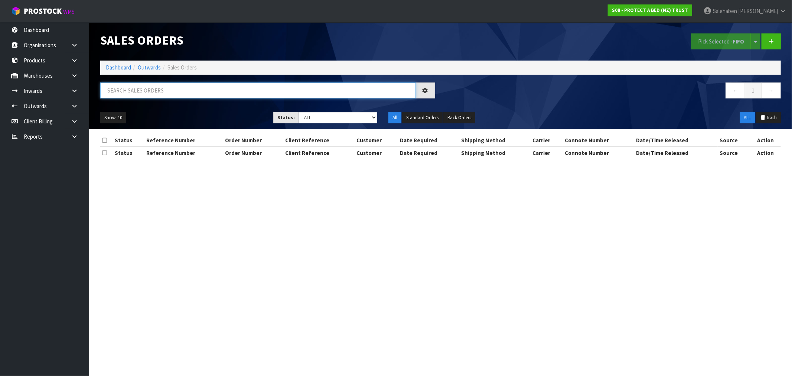
click at [182, 90] on input "text" at bounding box center [257, 90] width 315 height 16
paste input "FWM58802529"
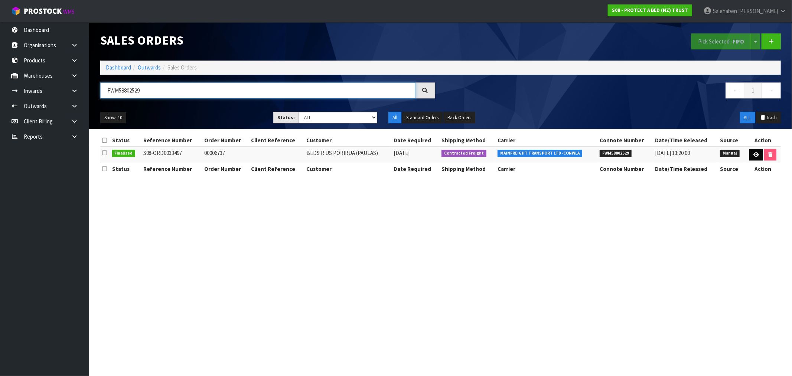
type input "FWM58802529"
click at [758, 157] on link at bounding box center [756, 155] width 14 height 12
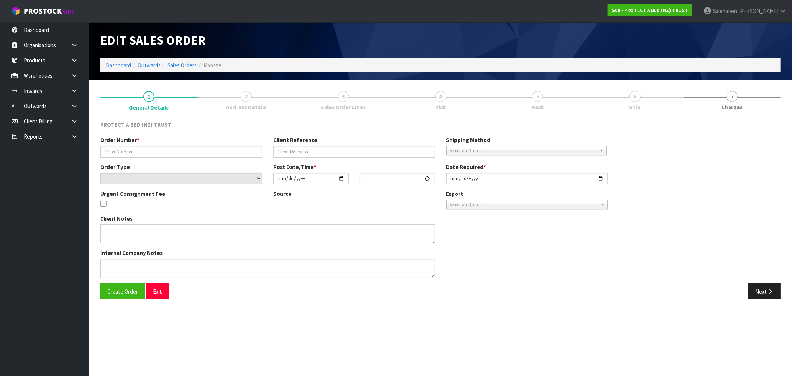
type input "00006737"
select select "number:0"
type input "[DATE]"
type input "09:08:00.000"
type input "[DATE]"
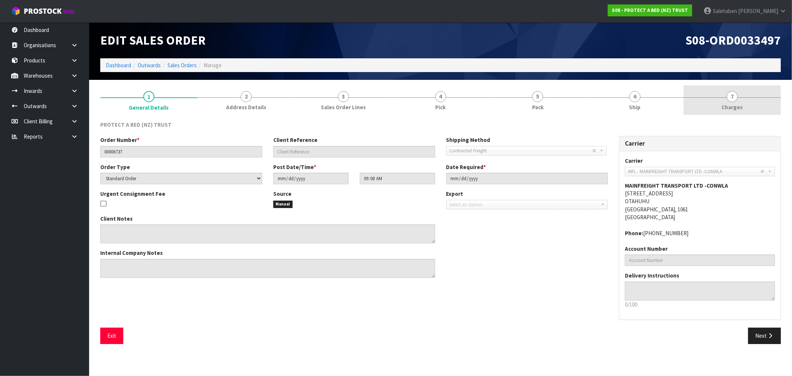
click at [733, 103] on span "Charges" at bounding box center [731, 107] width 21 height 8
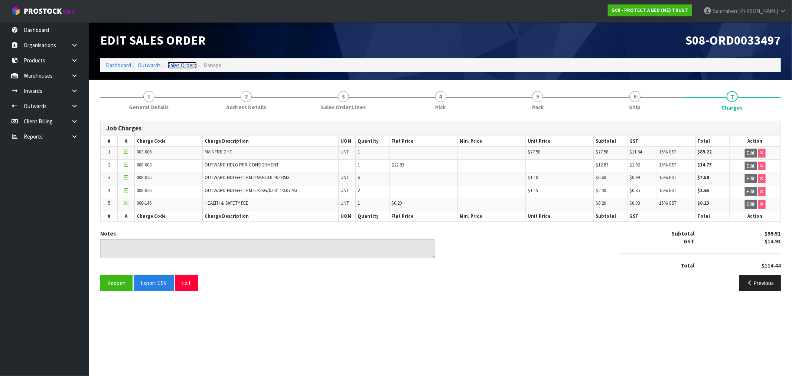
click at [189, 65] on link "Sales Orders" at bounding box center [181, 65] width 29 height 7
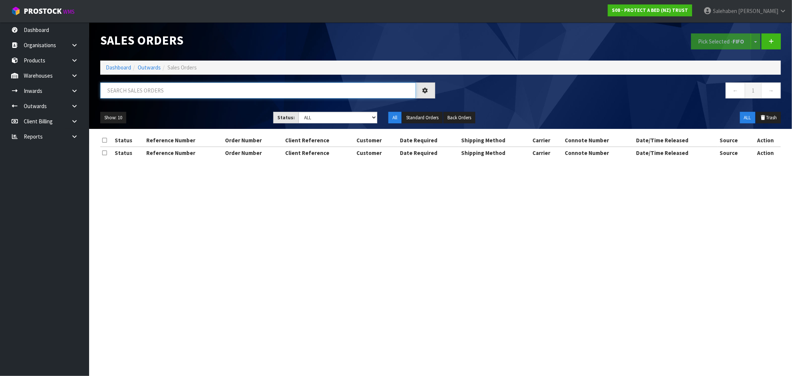
click at [186, 94] on input "text" at bounding box center [257, 90] width 315 height 16
paste input "FWM58852988"
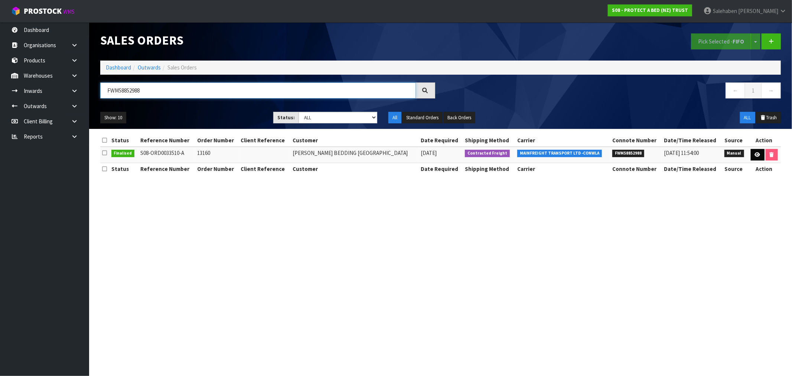
type input "FWM58852988"
click at [758, 153] on icon at bounding box center [757, 154] width 6 height 5
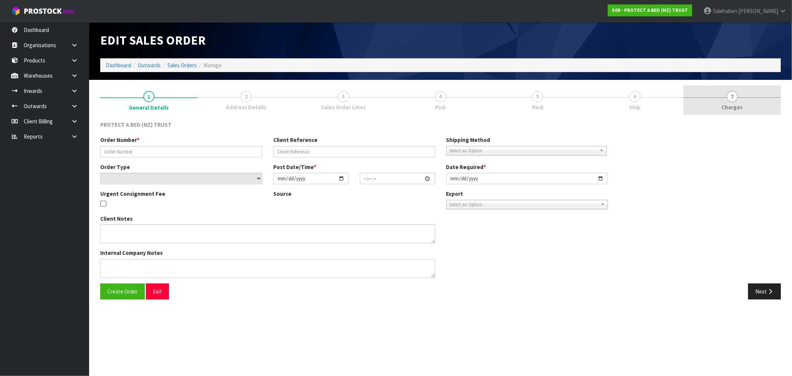
drag, startPoint x: 731, startPoint y: 109, endPoint x: 727, endPoint y: 108, distance: 5.0
click at [730, 109] on span "Charges" at bounding box center [731, 107] width 21 height 8
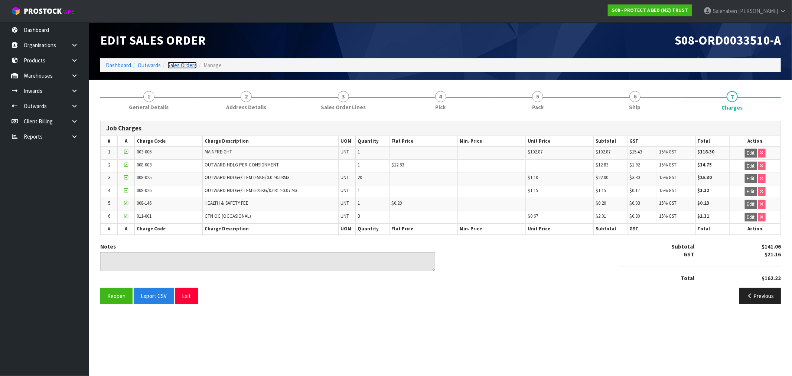
drag, startPoint x: 180, startPoint y: 65, endPoint x: 168, endPoint y: 68, distance: 12.0
click at [180, 65] on link "Sales Orders" at bounding box center [181, 65] width 29 height 7
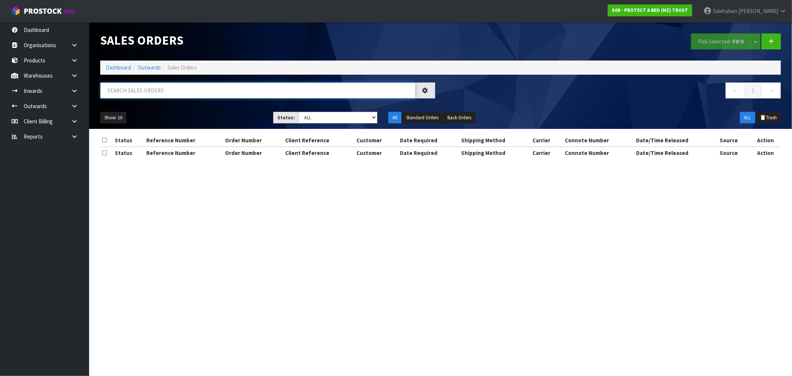
click at [151, 90] on input "text" at bounding box center [257, 90] width 315 height 16
paste input "FWM58797233"
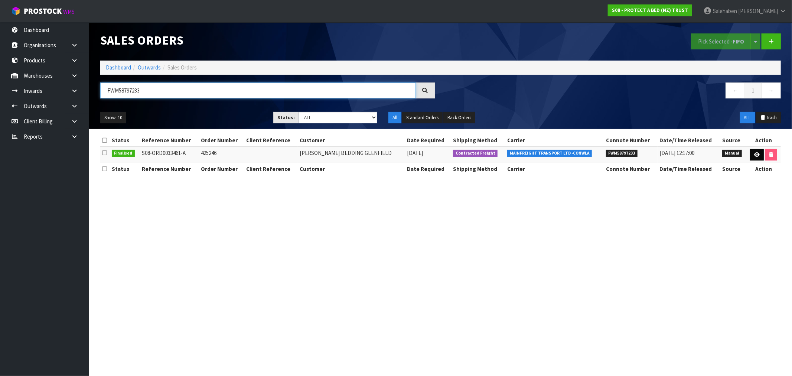
type input "FWM58797233"
click at [754, 153] on icon at bounding box center [757, 154] width 6 height 5
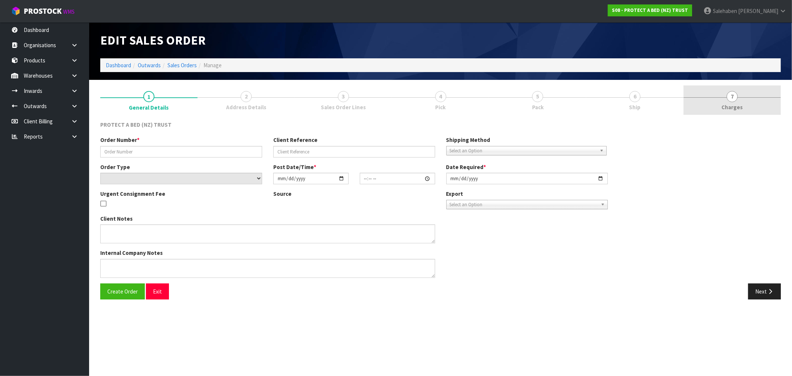
type input "425246"
select select "number:0"
type input "[DATE]"
type input "10:19:00.000"
type input "[DATE]"
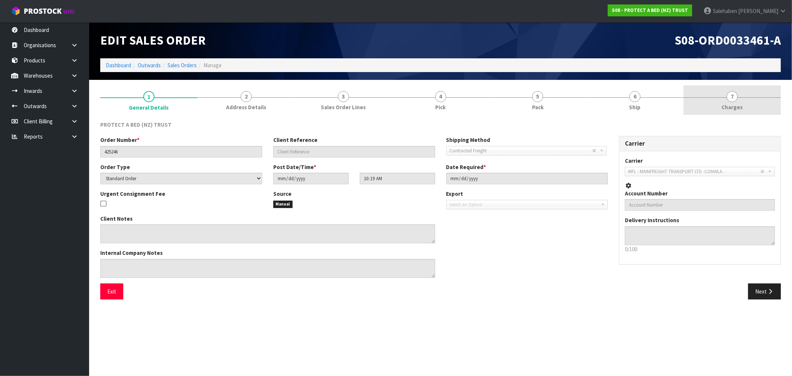
click at [733, 107] on span "Charges" at bounding box center [731, 107] width 21 height 8
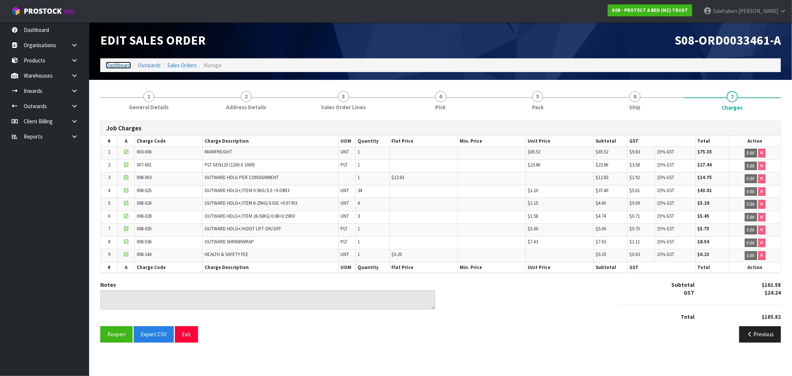
click at [117, 65] on link "Dashboard" at bounding box center [118, 65] width 25 height 7
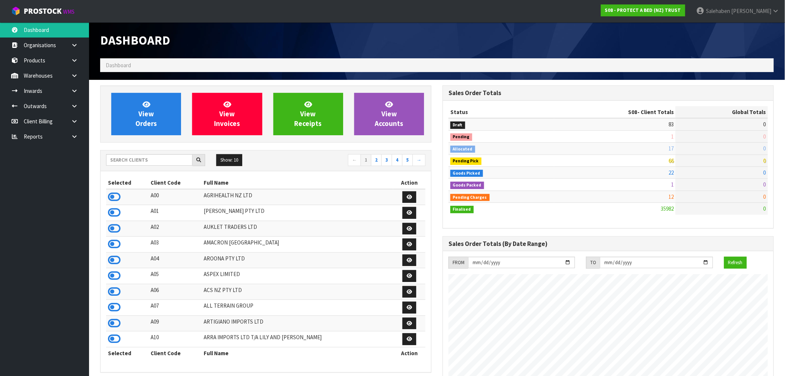
scroll to position [463, 343]
click at [140, 156] on input "text" at bounding box center [149, 160] width 86 height 12
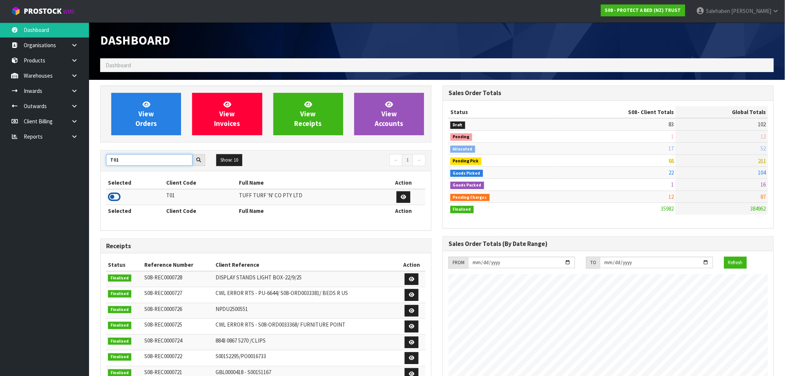
type input "T01"
click at [118, 198] on icon at bounding box center [114, 196] width 13 height 11
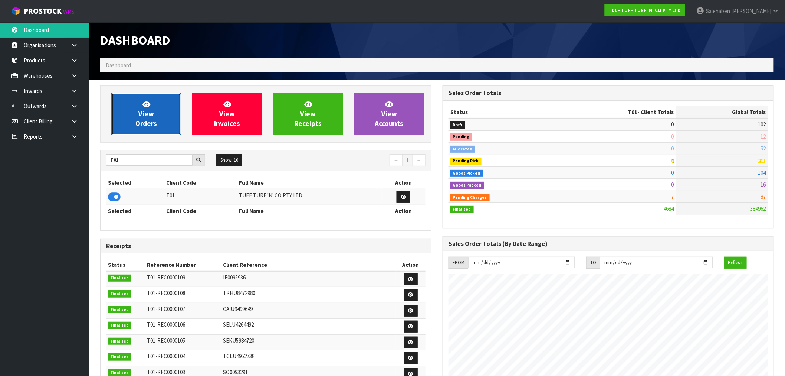
click at [169, 101] on link "View Orders" at bounding box center [146, 114] width 70 height 42
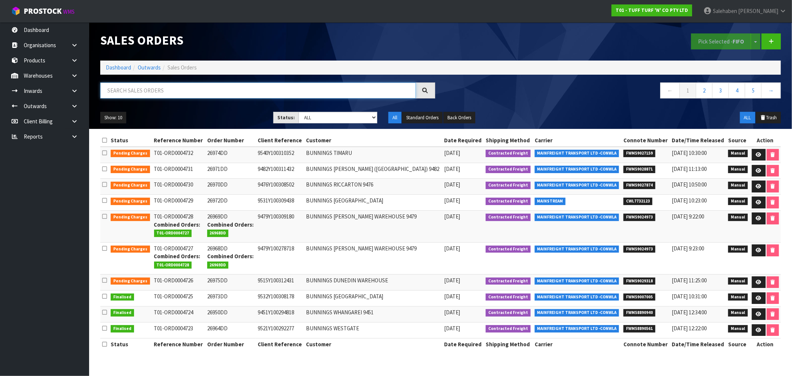
click at [219, 87] on input "text" at bounding box center [257, 90] width 315 height 16
paste input "FWM58797056"
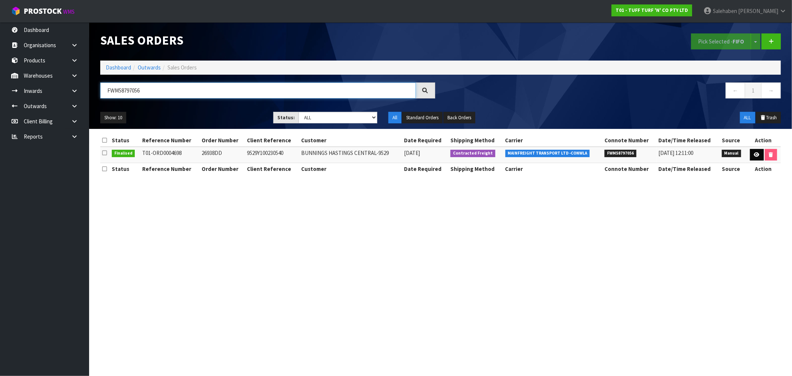
type input "FWM58797056"
drag, startPoint x: 755, startPoint y: 153, endPoint x: 745, endPoint y: 157, distance: 10.6
click at [754, 153] on icon at bounding box center [757, 154] width 6 height 5
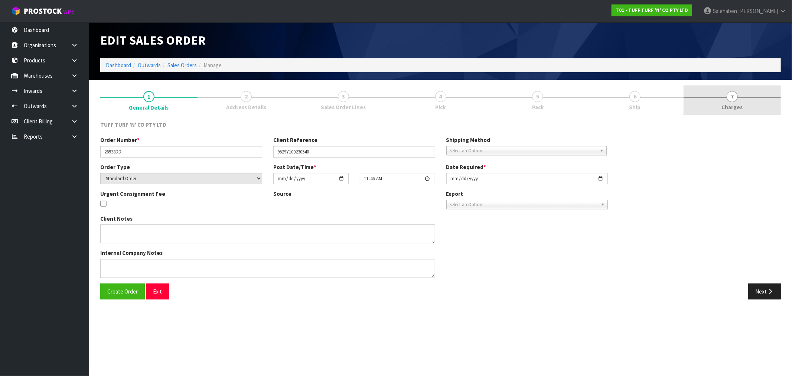
click at [734, 101] on span "7" at bounding box center [731, 96] width 11 height 11
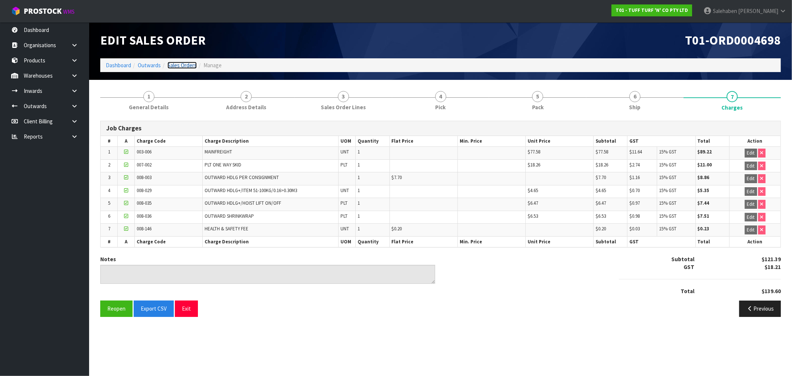
click at [184, 65] on link "Sales Orders" at bounding box center [181, 65] width 29 height 7
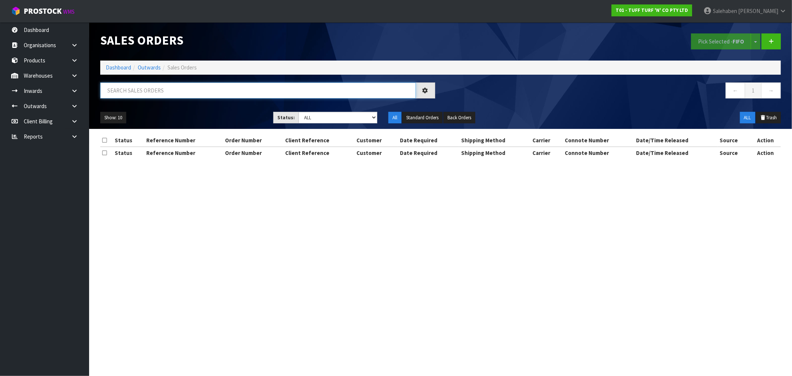
click at [182, 95] on input "text" at bounding box center [257, 90] width 315 height 16
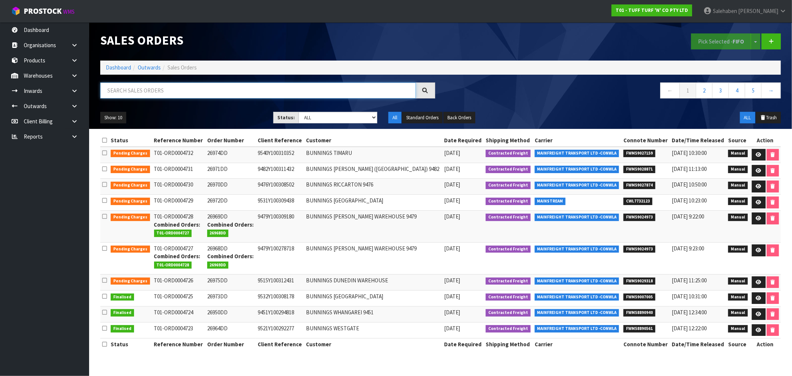
paste input "FWM58805397"
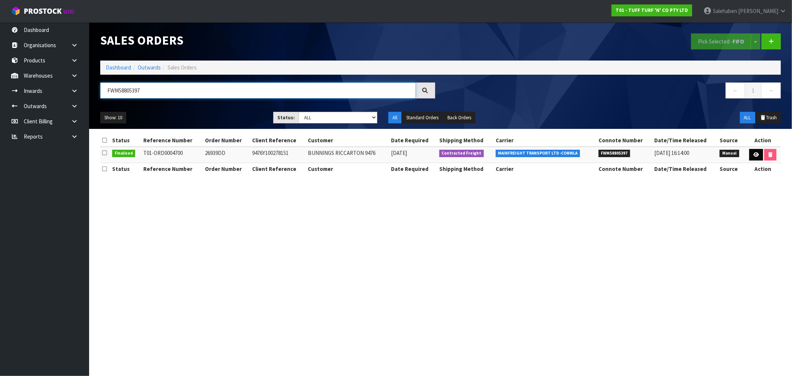
type input "FWM58805397"
click at [756, 154] on icon at bounding box center [756, 154] width 6 height 5
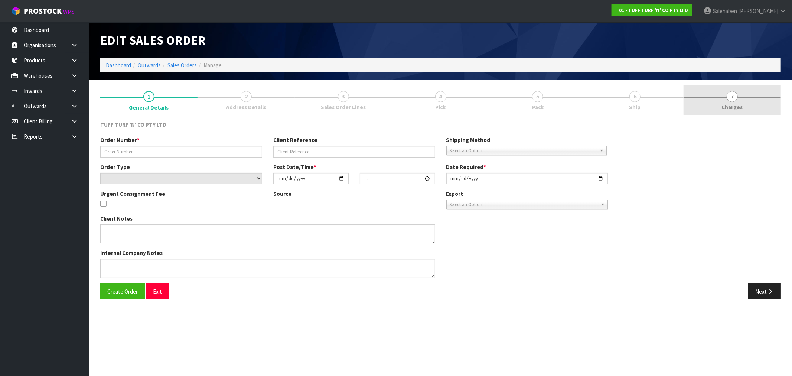
type input "26939DD"
type input "9476Y100278151"
select select "number:0"
type input "[DATE]"
type input "11:52:00.000"
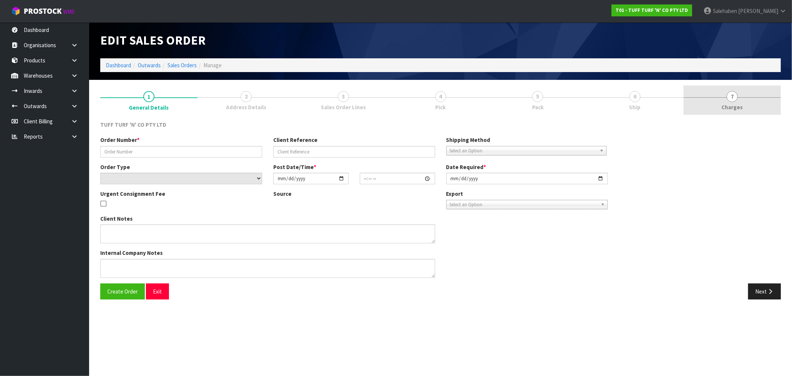
type input "[DATE]"
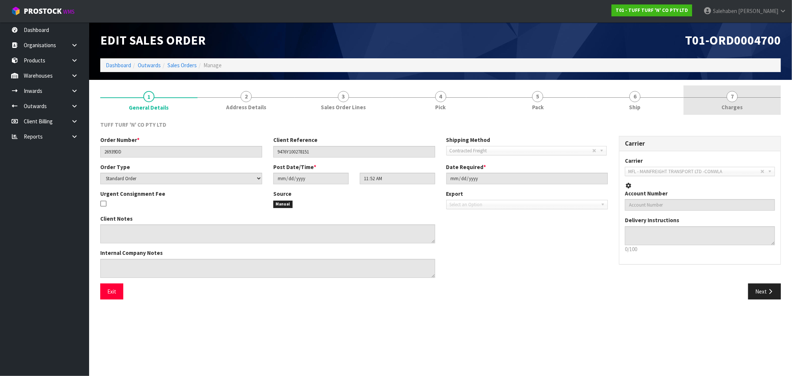
click at [733, 97] on span "7" at bounding box center [731, 96] width 11 height 11
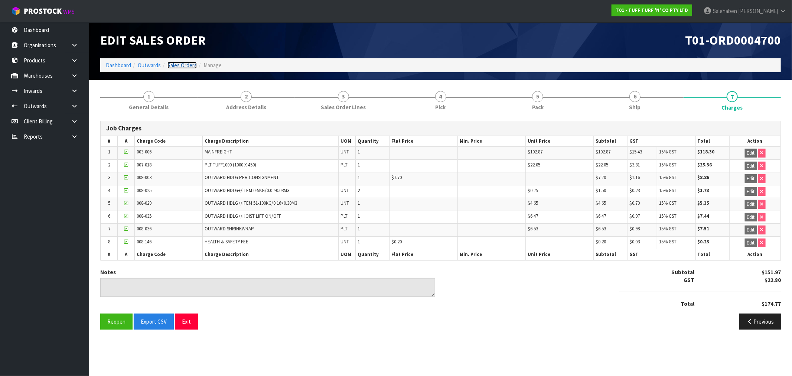
click at [190, 63] on link "Sales Orders" at bounding box center [181, 65] width 29 height 7
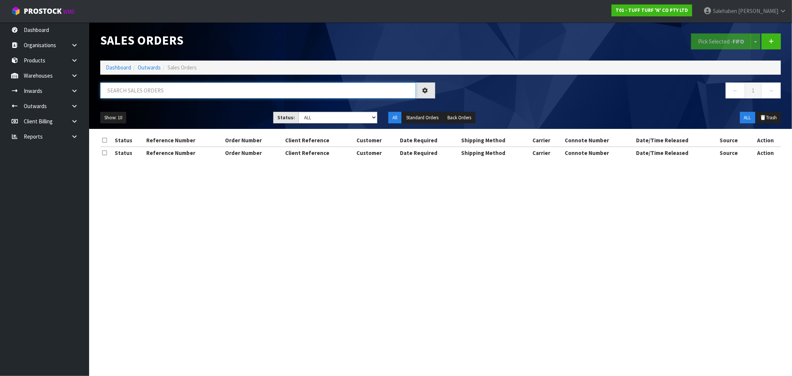
click at [178, 87] on input "text" at bounding box center [257, 90] width 315 height 16
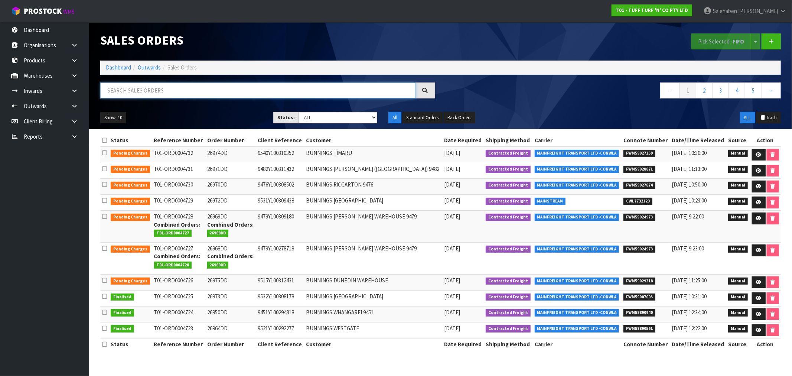
paste input "FWM58814991"
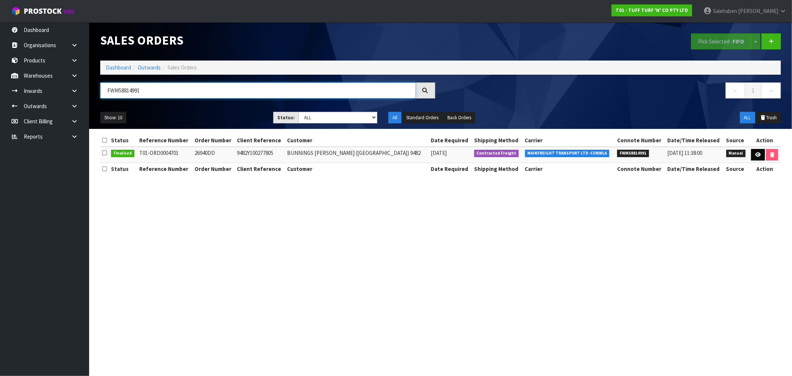
type input "FWM58814991"
click at [756, 150] on link at bounding box center [758, 155] width 14 height 12
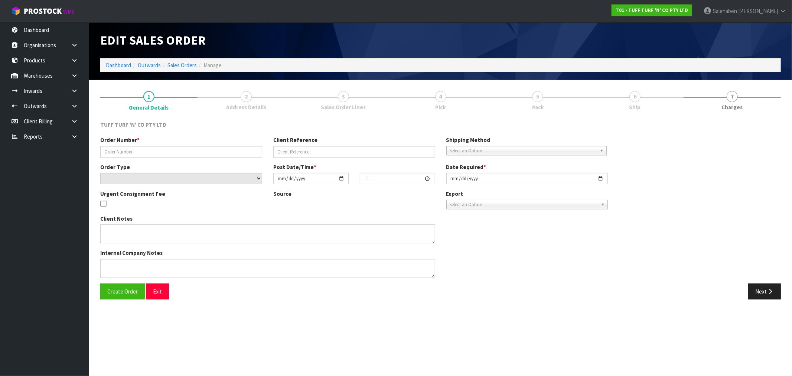
type input "26940DD"
type input "9482Y100277805"
select select "number:0"
type input "[DATE]"
type input "11:54:00.000"
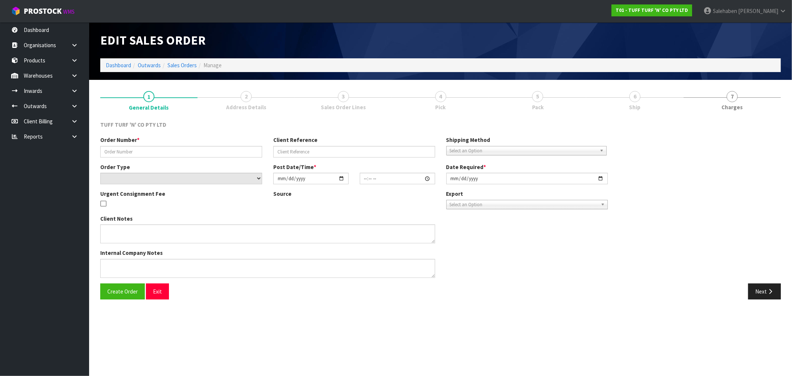
type input "[DATE]"
type textarea "DANGEROUS GOODS"
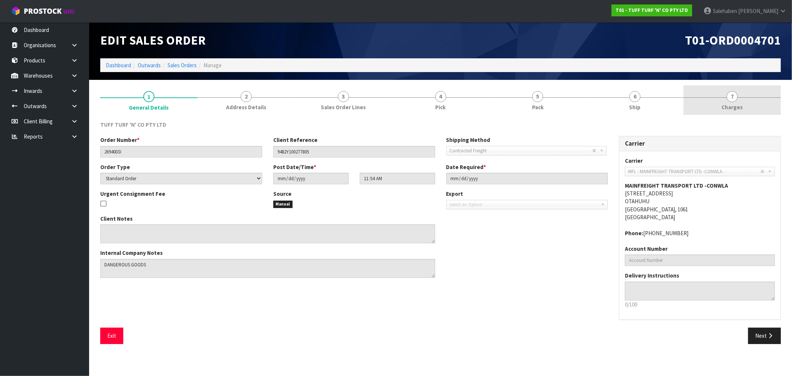
click at [733, 107] on span "Charges" at bounding box center [731, 107] width 21 height 8
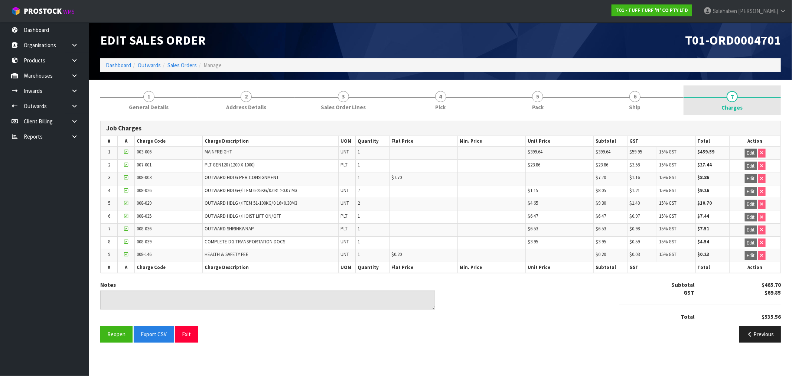
click at [733, 107] on span "Charges" at bounding box center [731, 108] width 21 height 8
drag, startPoint x: 173, startPoint y: 63, endPoint x: 168, endPoint y: 69, distance: 7.6
click at [173, 63] on link "Sales Orders" at bounding box center [181, 65] width 29 height 7
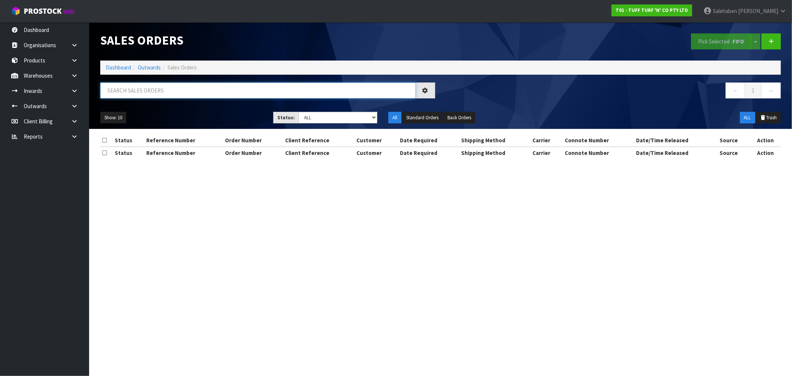
click at [138, 94] on input "text" at bounding box center [257, 90] width 315 height 16
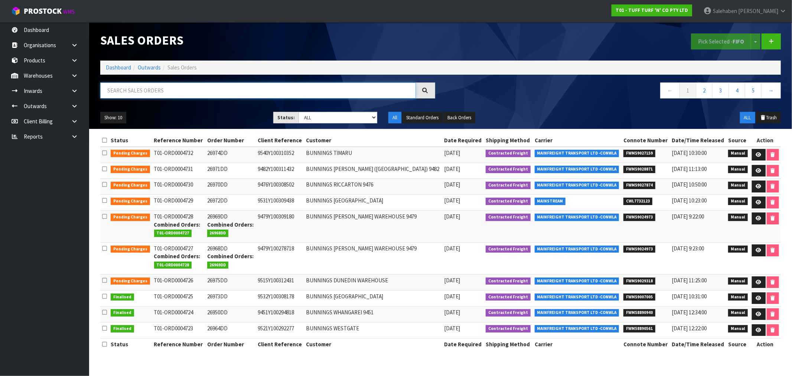
paste input "FWM58814710"
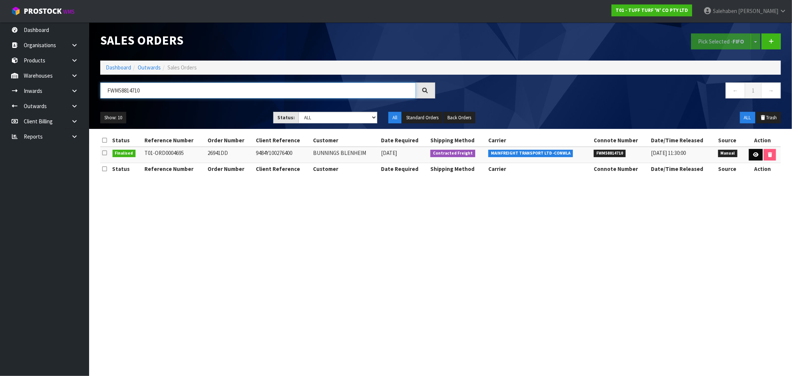
type input "FWM58814710"
click at [753, 151] on link at bounding box center [756, 155] width 14 height 12
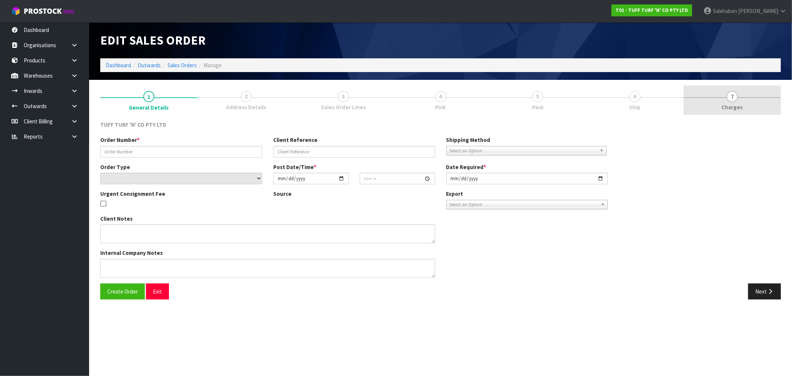
type input "26941DD"
type input "9484Y100276400"
select select "number:0"
type input "[DATE]"
type input "11:17:00.000"
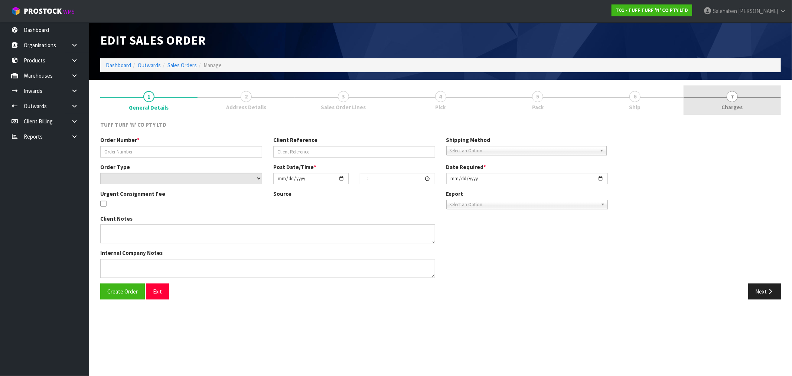
type input "[DATE]"
type textarea "DANGEROUS GOODS"
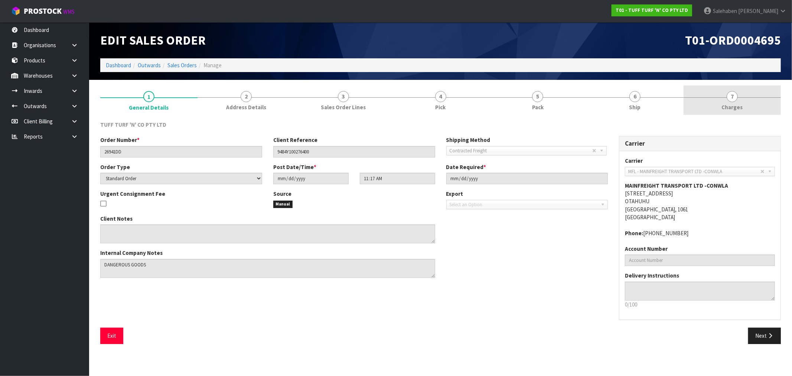
click at [732, 108] on span "Charges" at bounding box center [731, 107] width 21 height 8
